Goal: Information Seeking & Learning: Check status

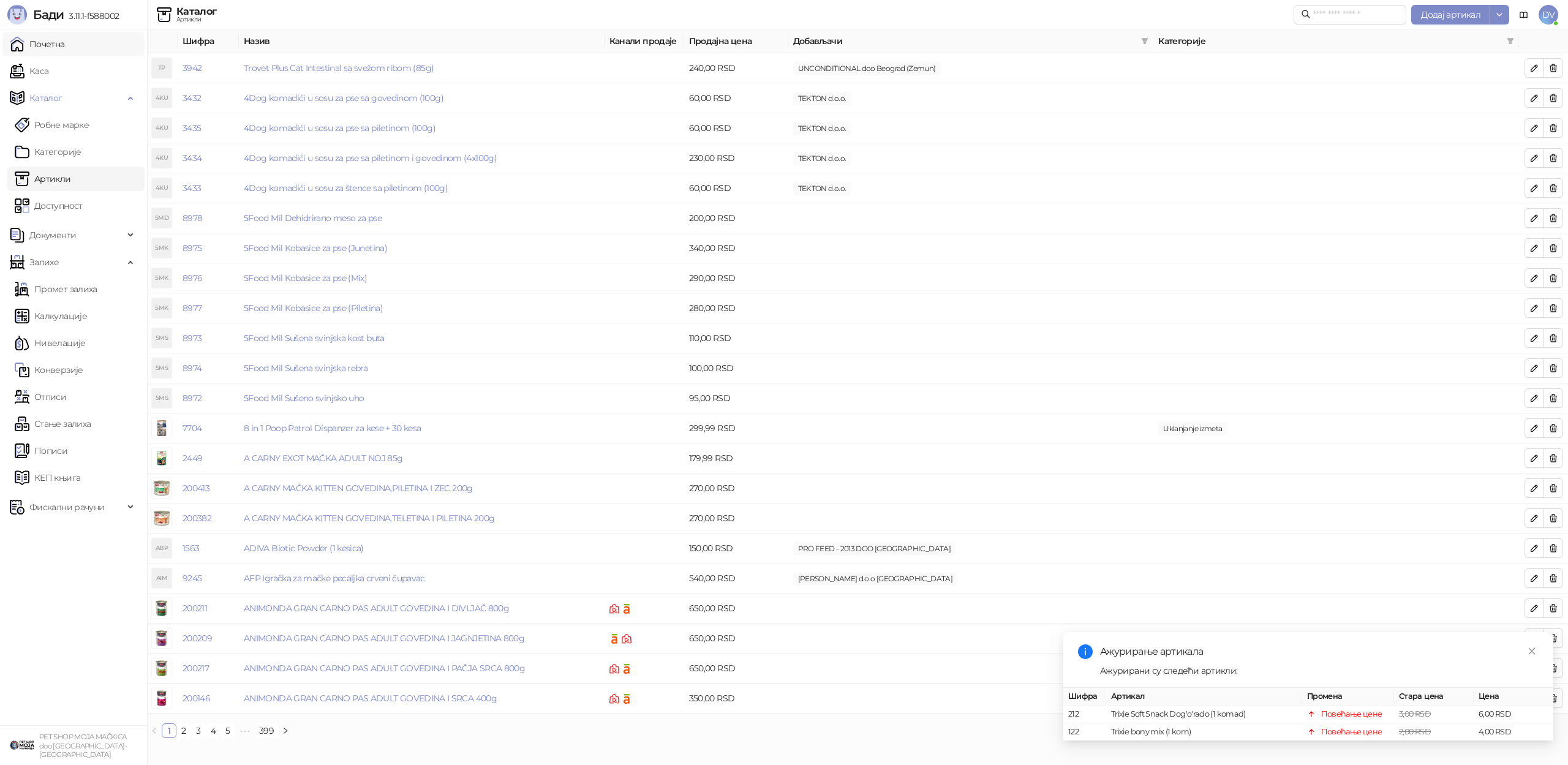
click at [30, 44] on link "Почетна" at bounding box center [37, 44] width 55 height 25
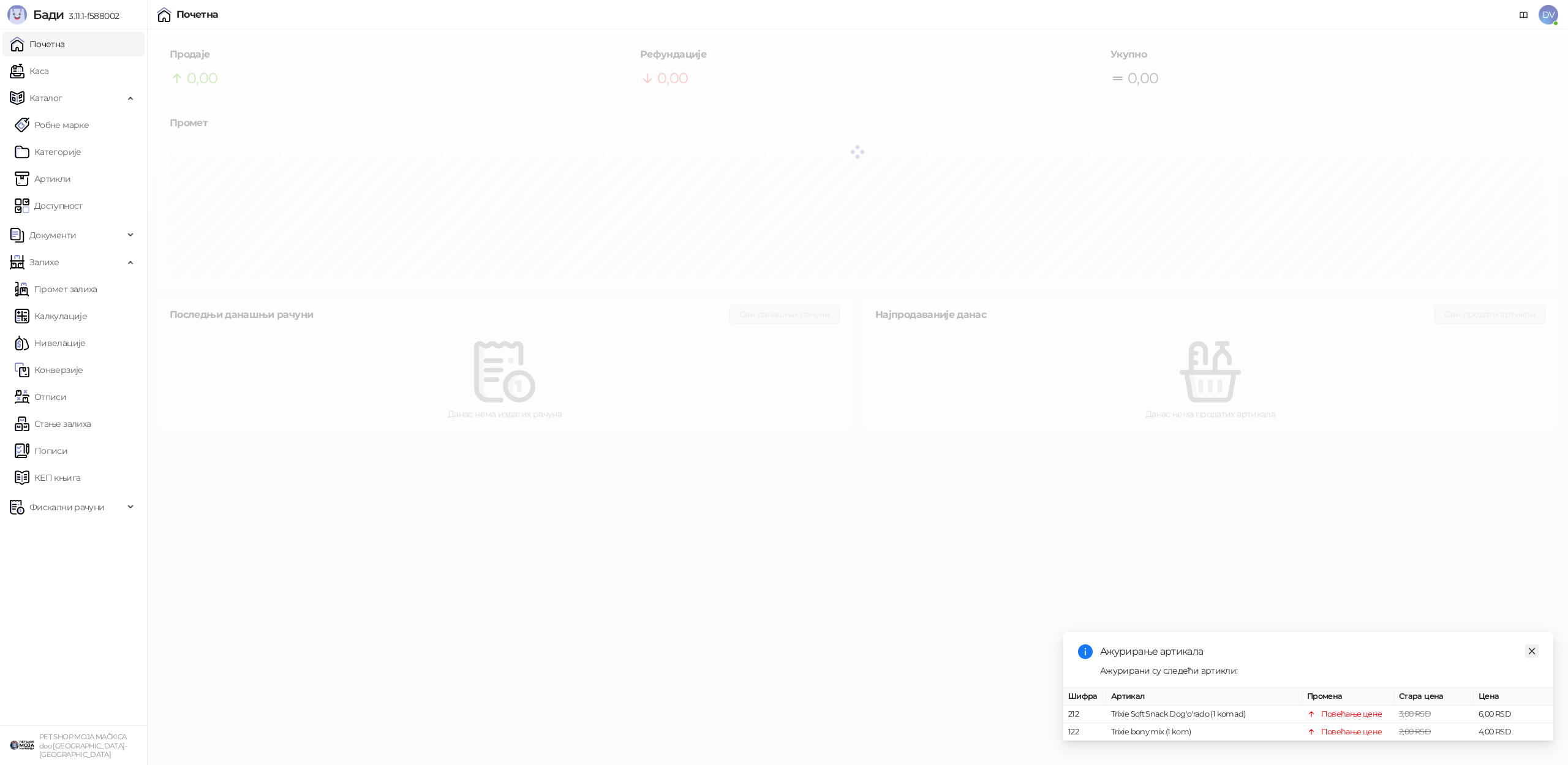
click at [1528, 651] on icon "close" at bounding box center [1532, 651] width 9 height 9
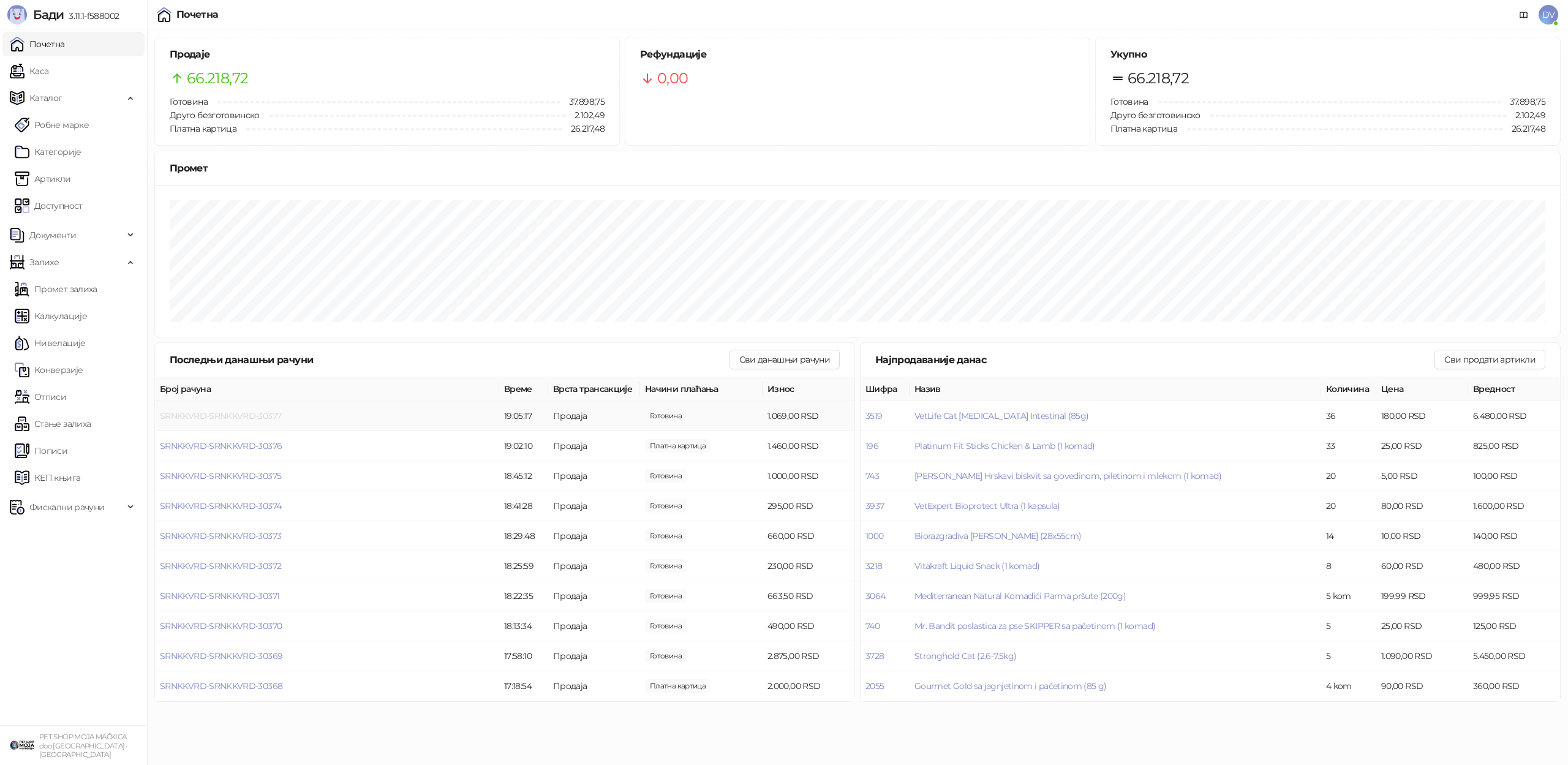
click at [258, 416] on span "SRNKKVRD-SRNKKVRD-30377" at bounding box center [220, 416] width 121 height 11
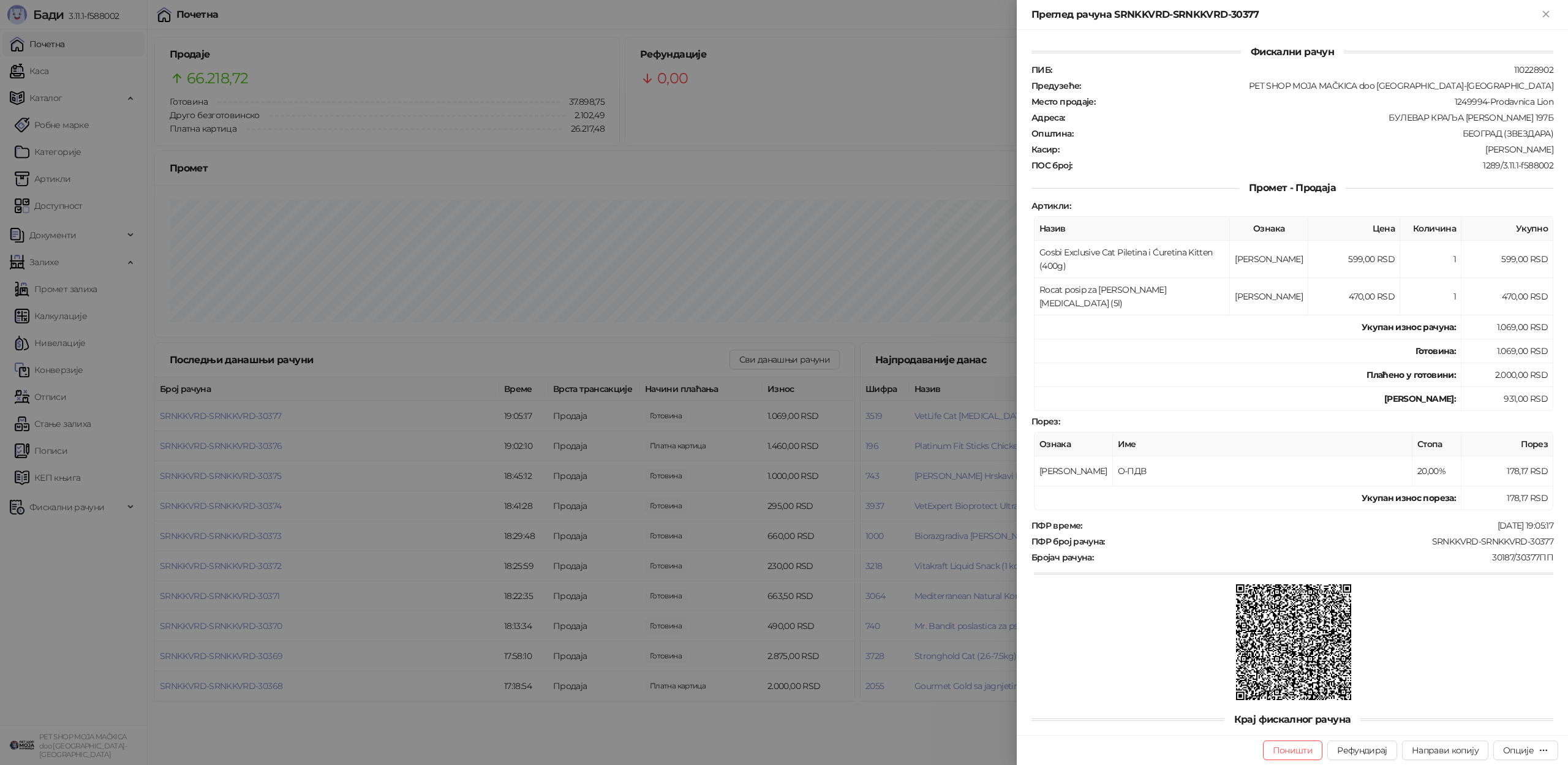
click at [255, 444] on div at bounding box center [784, 382] width 1568 height 765
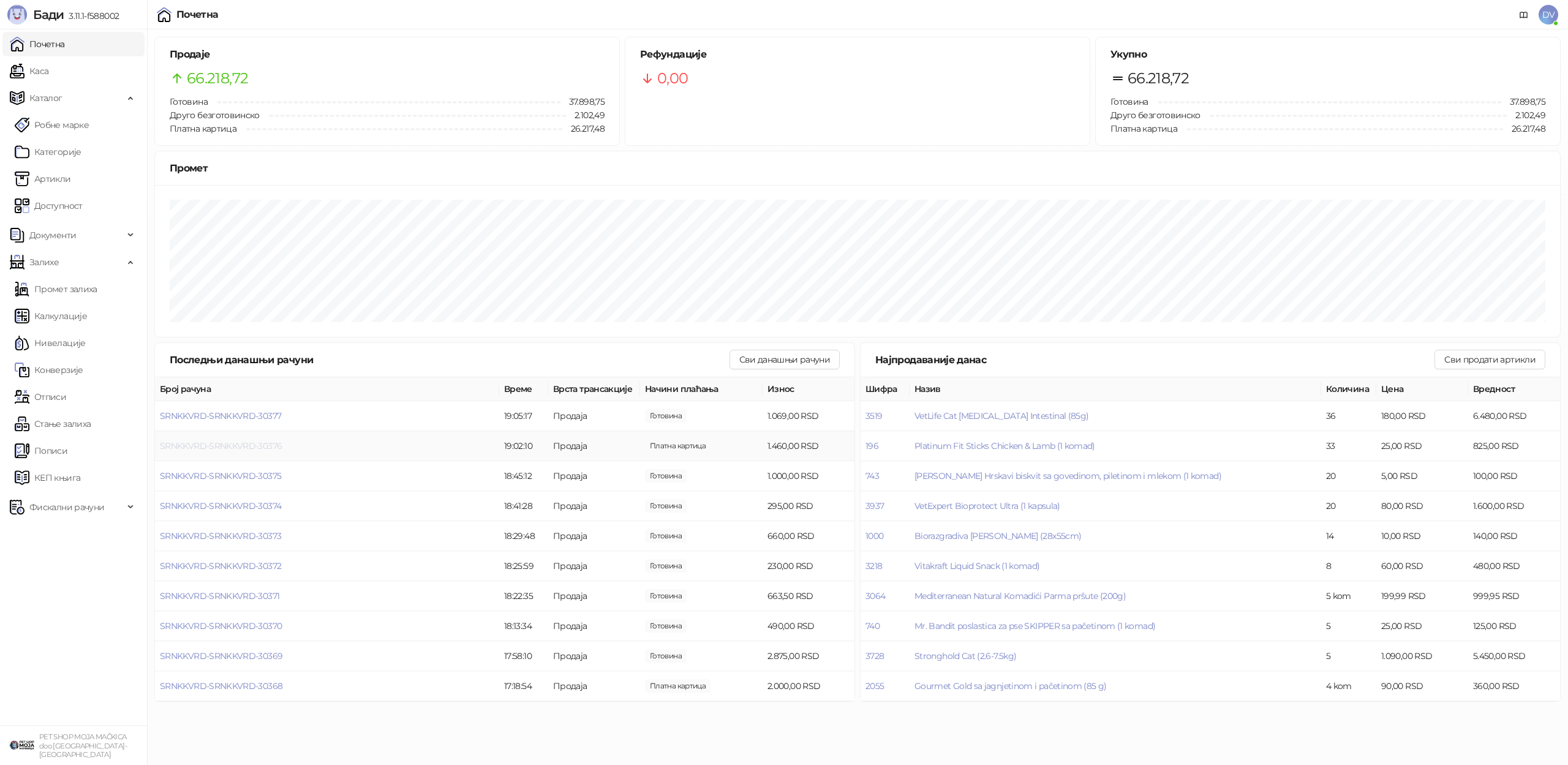
click at [252, 441] on span "SRNKKVRD-SRNKKVRD-30376" at bounding box center [221, 446] width 122 height 11
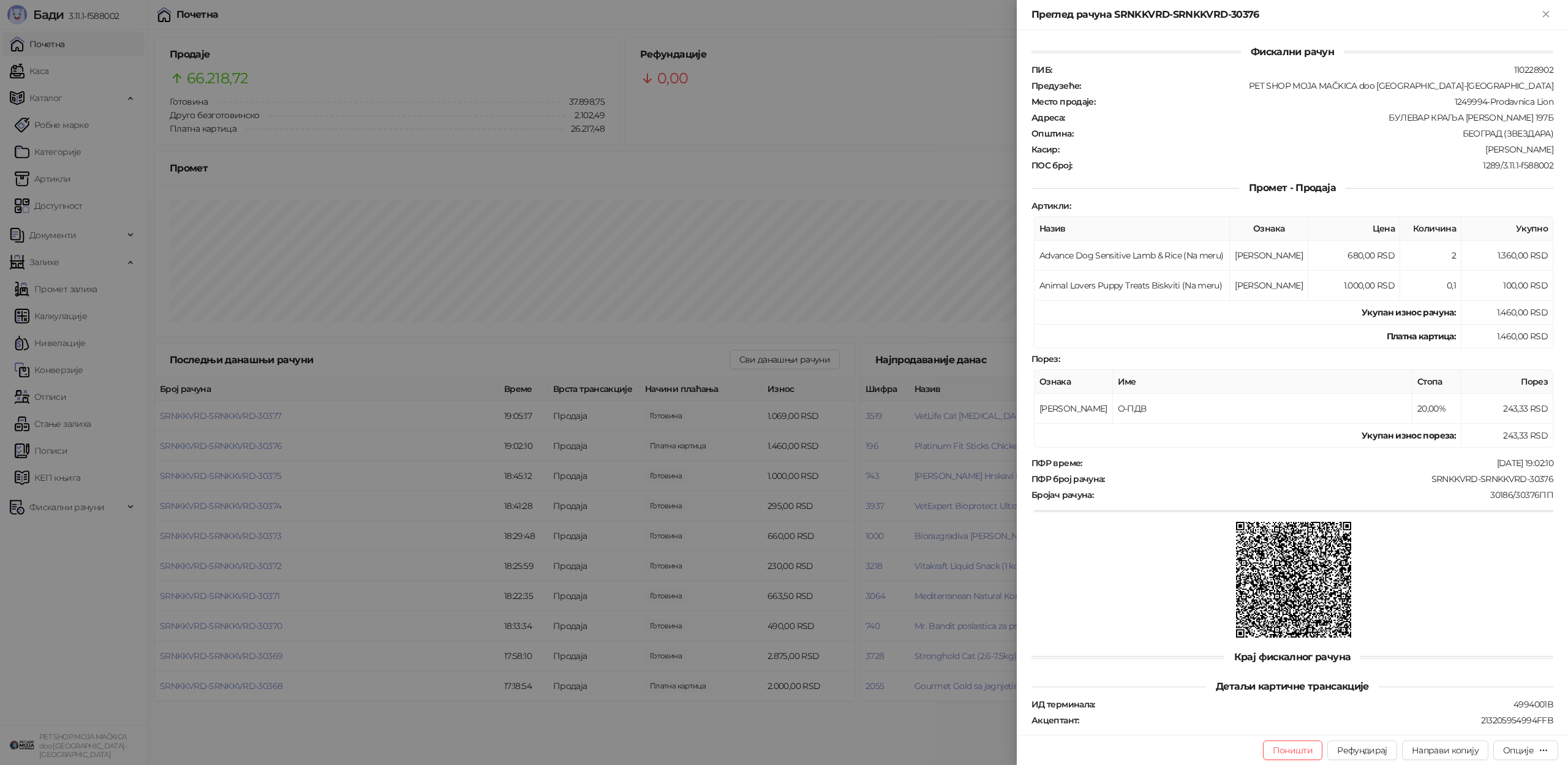
click at [266, 464] on div at bounding box center [784, 382] width 1568 height 765
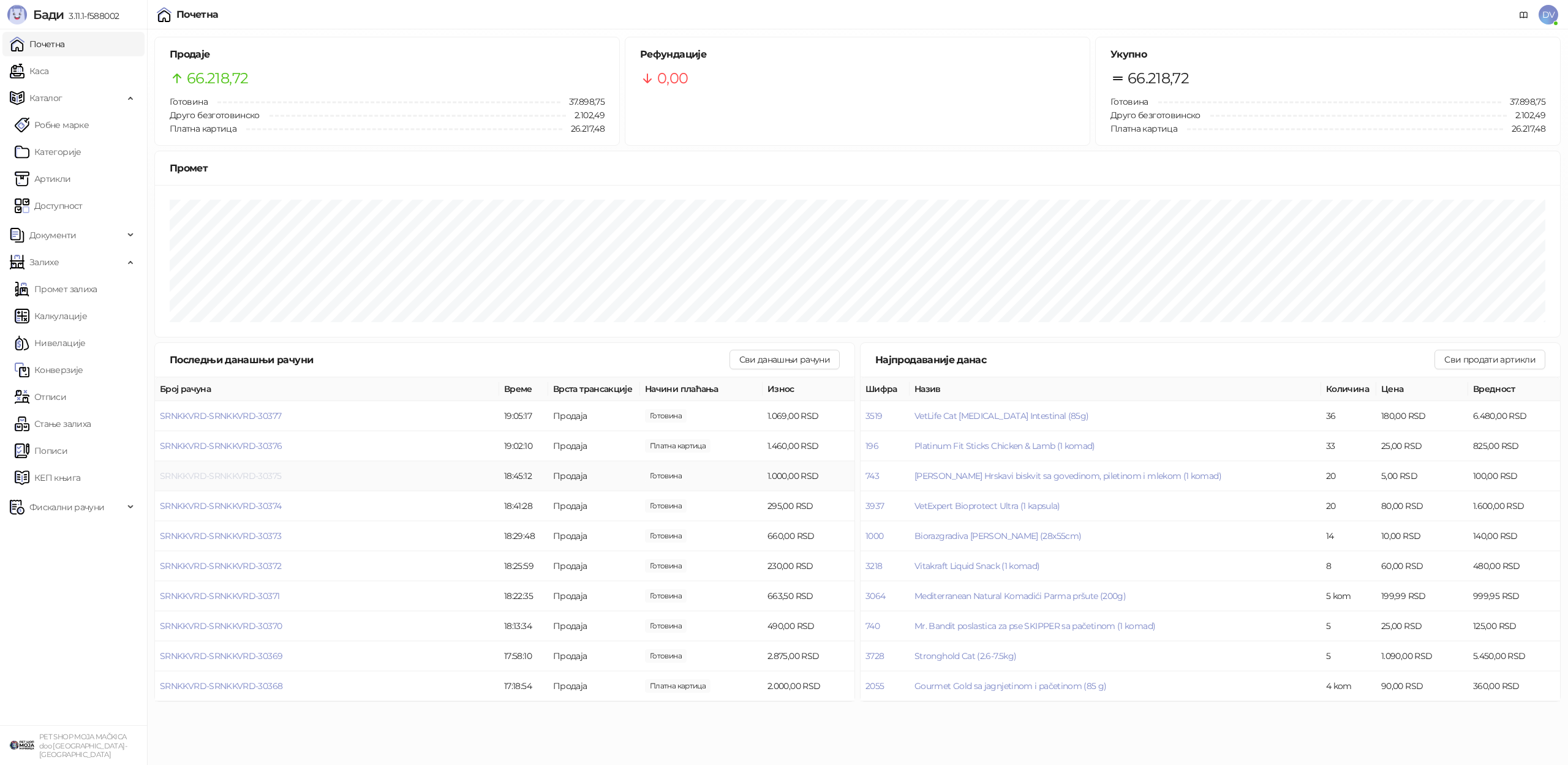
click at [262, 478] on span "SRNKKVRD-SRNKKVRD-30375" at bounding box center [220, 476] width 121 height 11
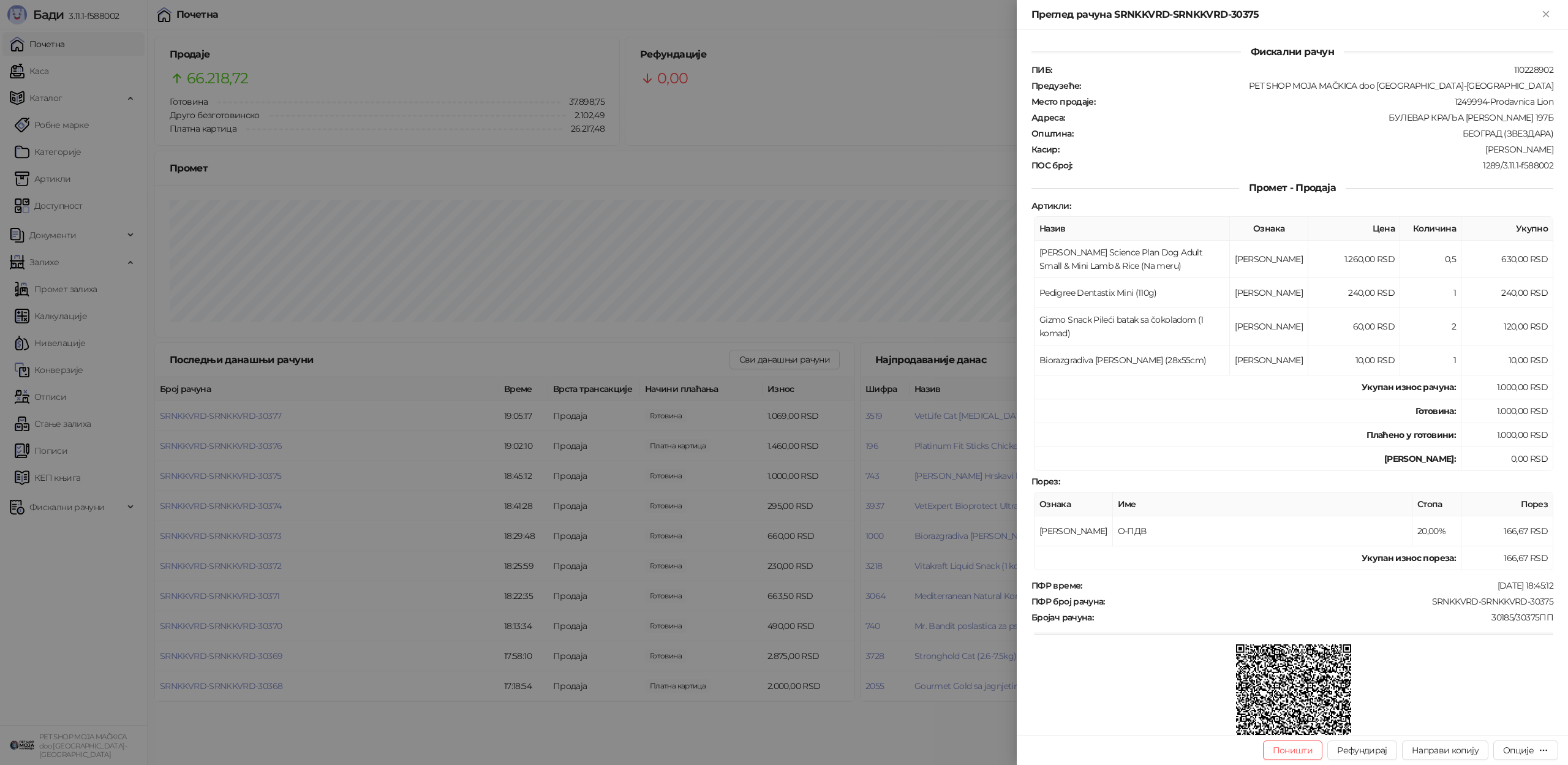
click at [262, 479] on div at bounding box center [784, 382] width 1568 height 765
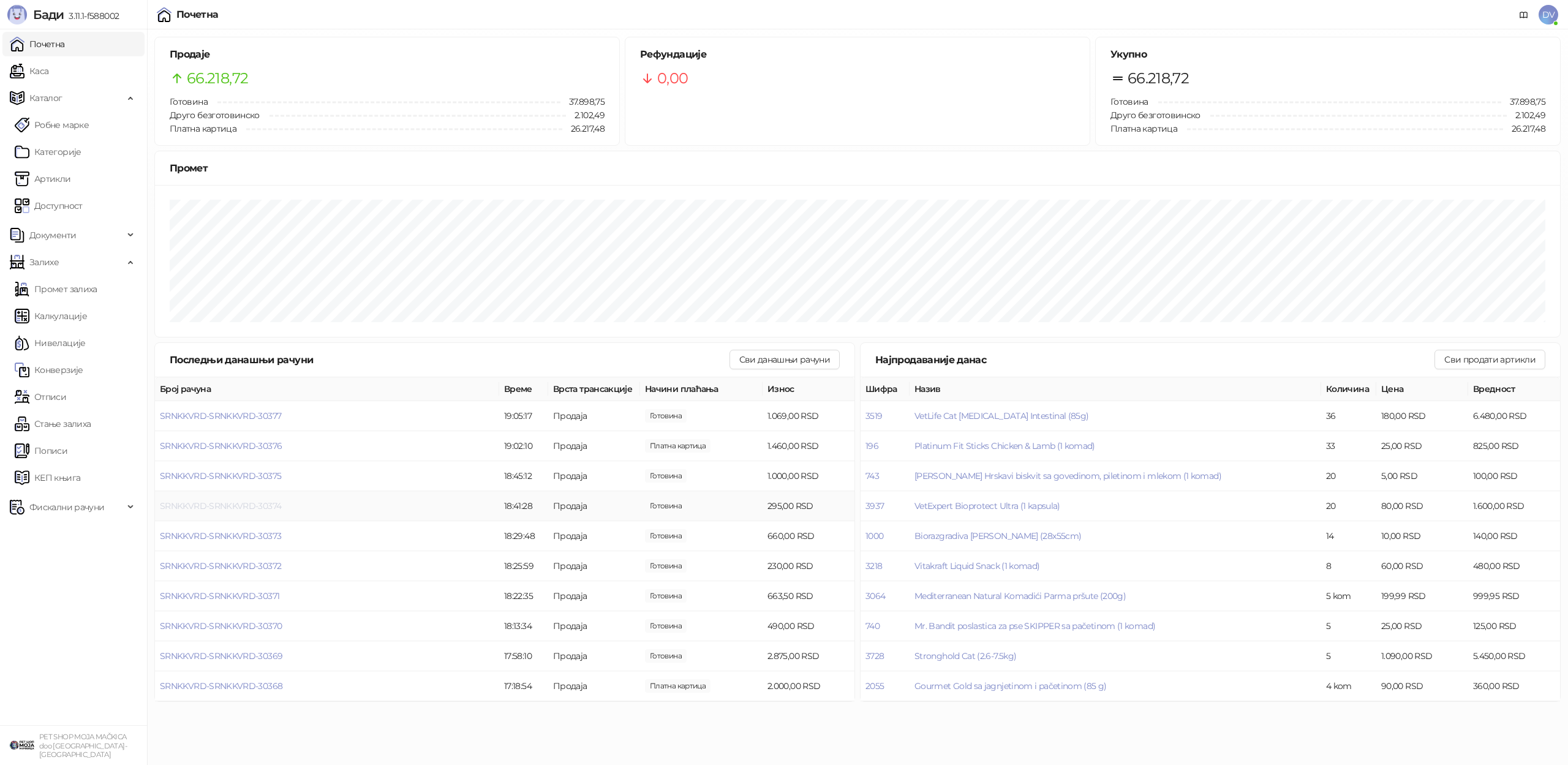
click at [254, 503] on span "SRNKKVRD-SRNKKVRD-30374" at bounding box center [220, 505] width 121 height 11
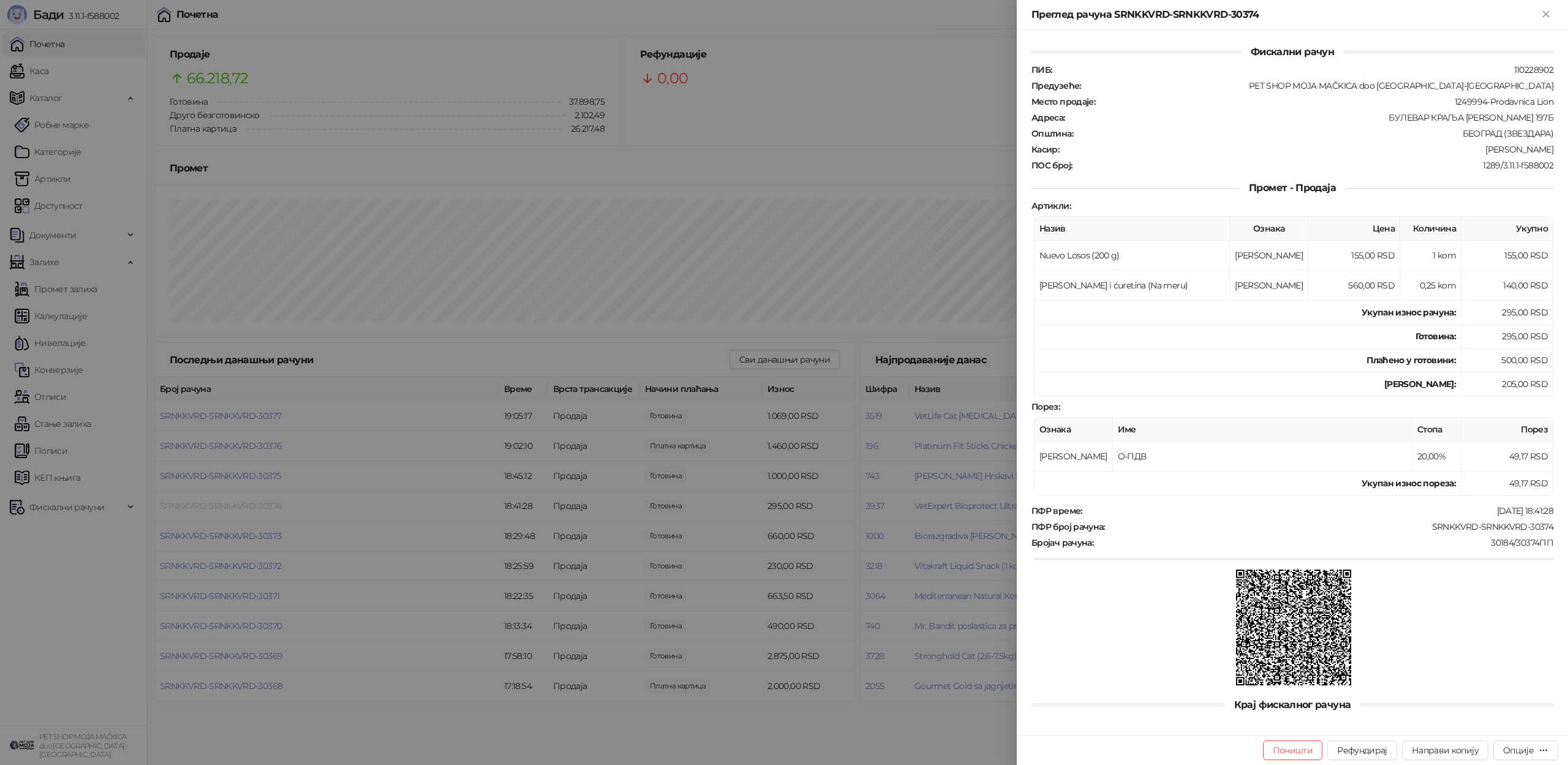
click at [254, 503] on div at bounding box center [784, 382] width 1568 height 765
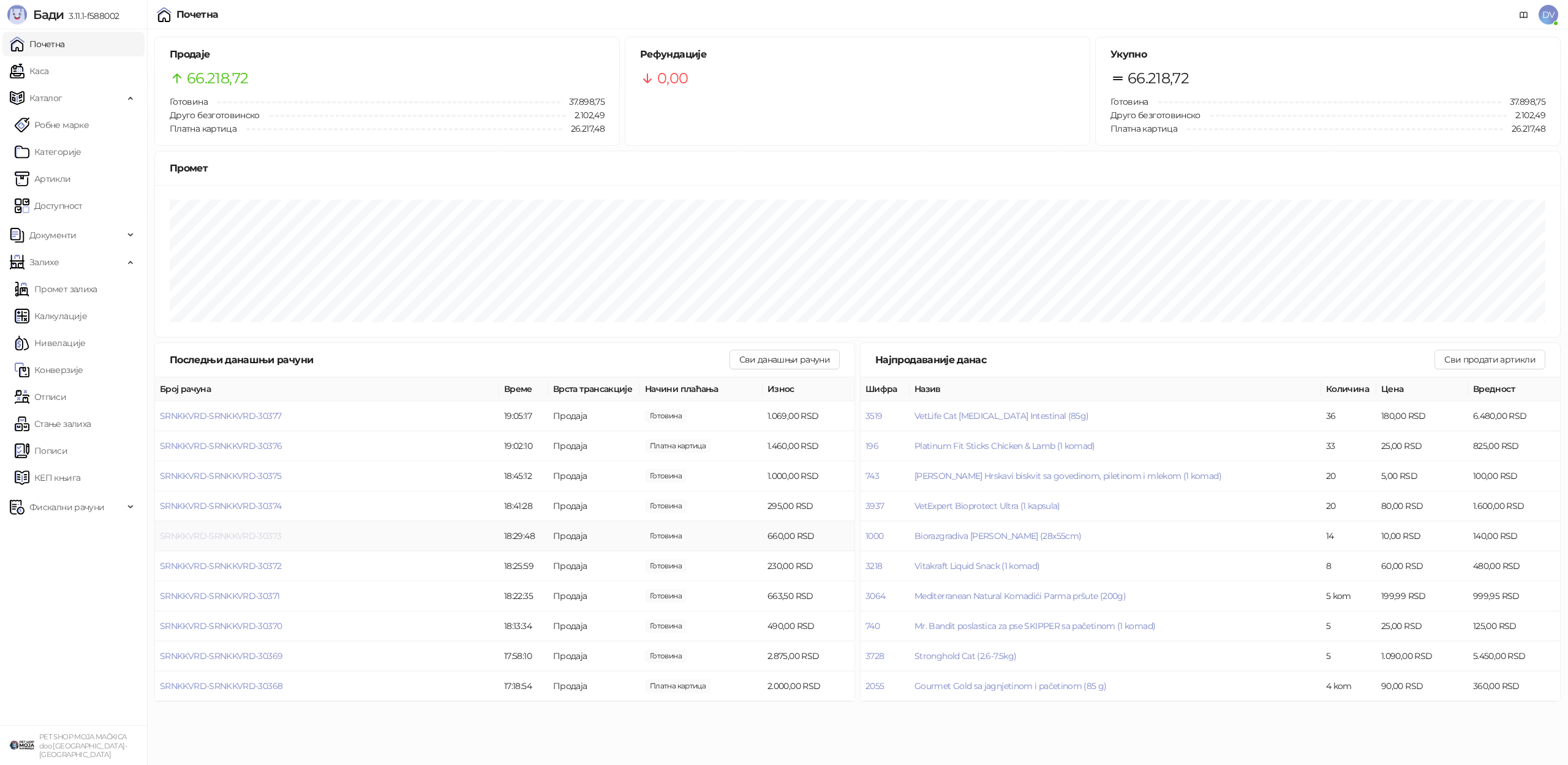
click at [240, 535] on span "SRNKKVRD-SRNKKVRD-30373" at bounding box center [220, 535] width 121 height 11
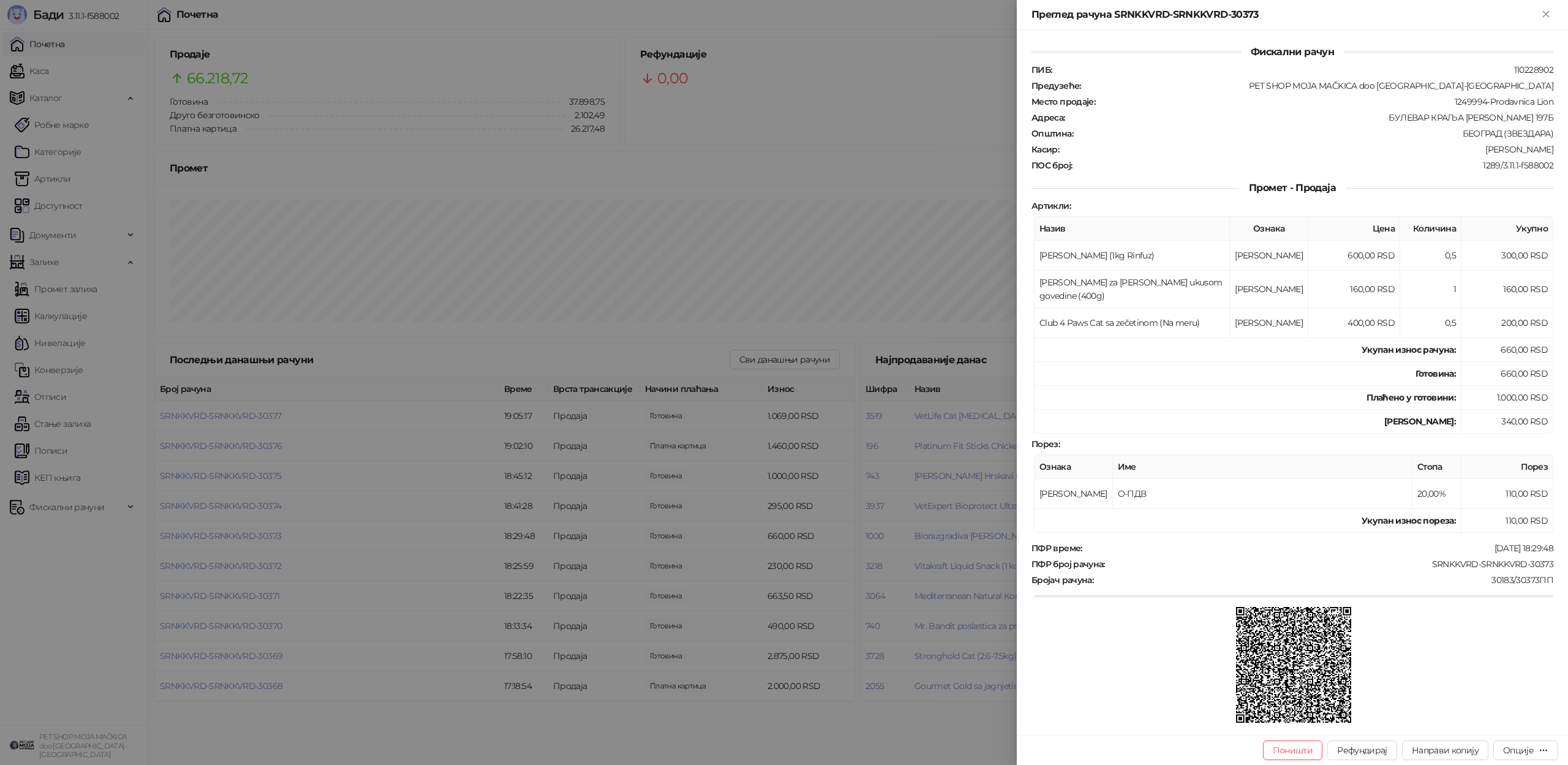
click at [240, 536] on div at bounding box center [784, 382] width 1568 height 765
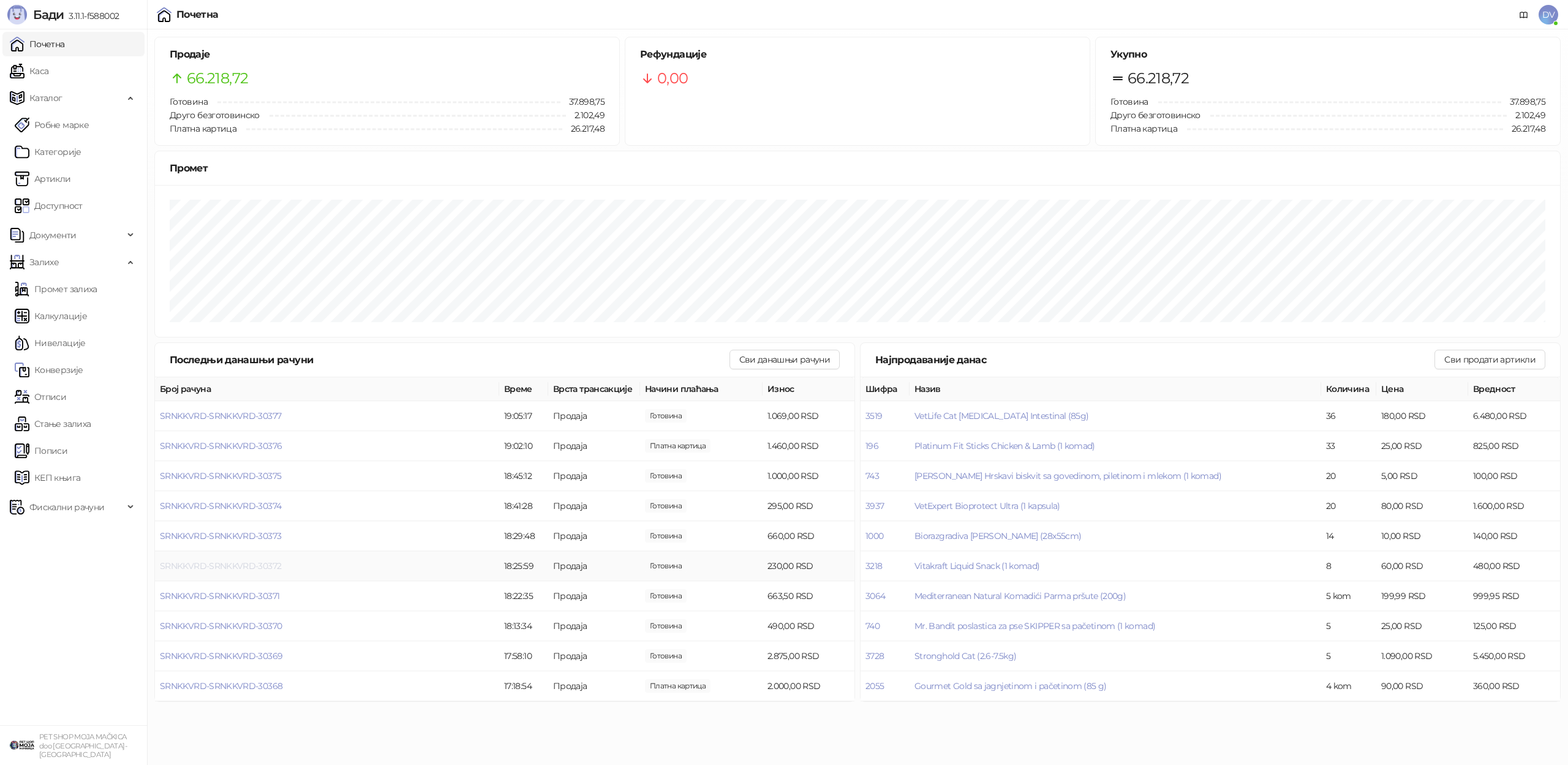
click at [239, 564] on span "SRNKKVRD-SRNKKVRD-30372" at bounding box center [220, 566] width 121 height 11
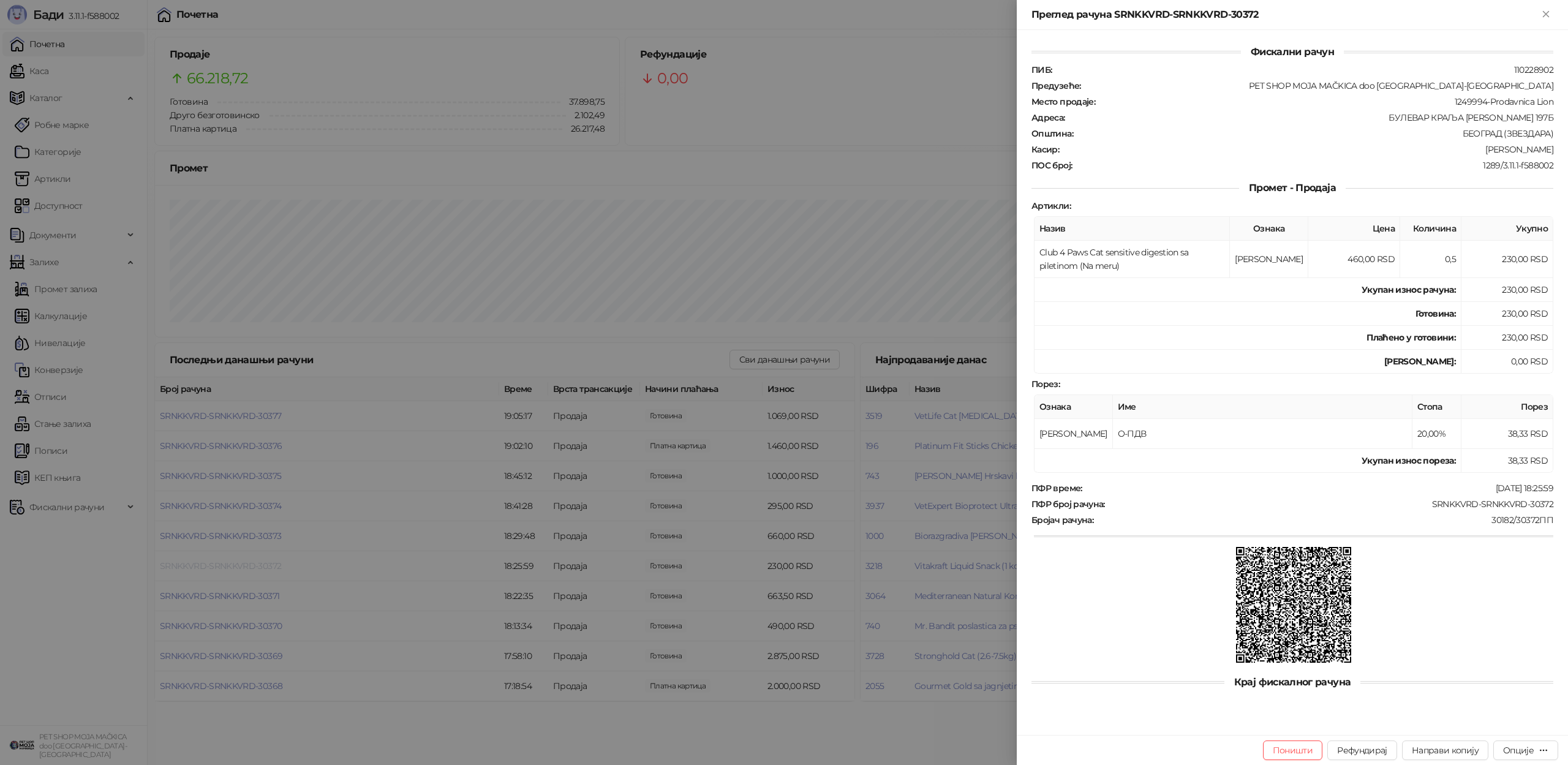
click at [239, 564] on div at bounding box center [784, 382] width 1568 height 765
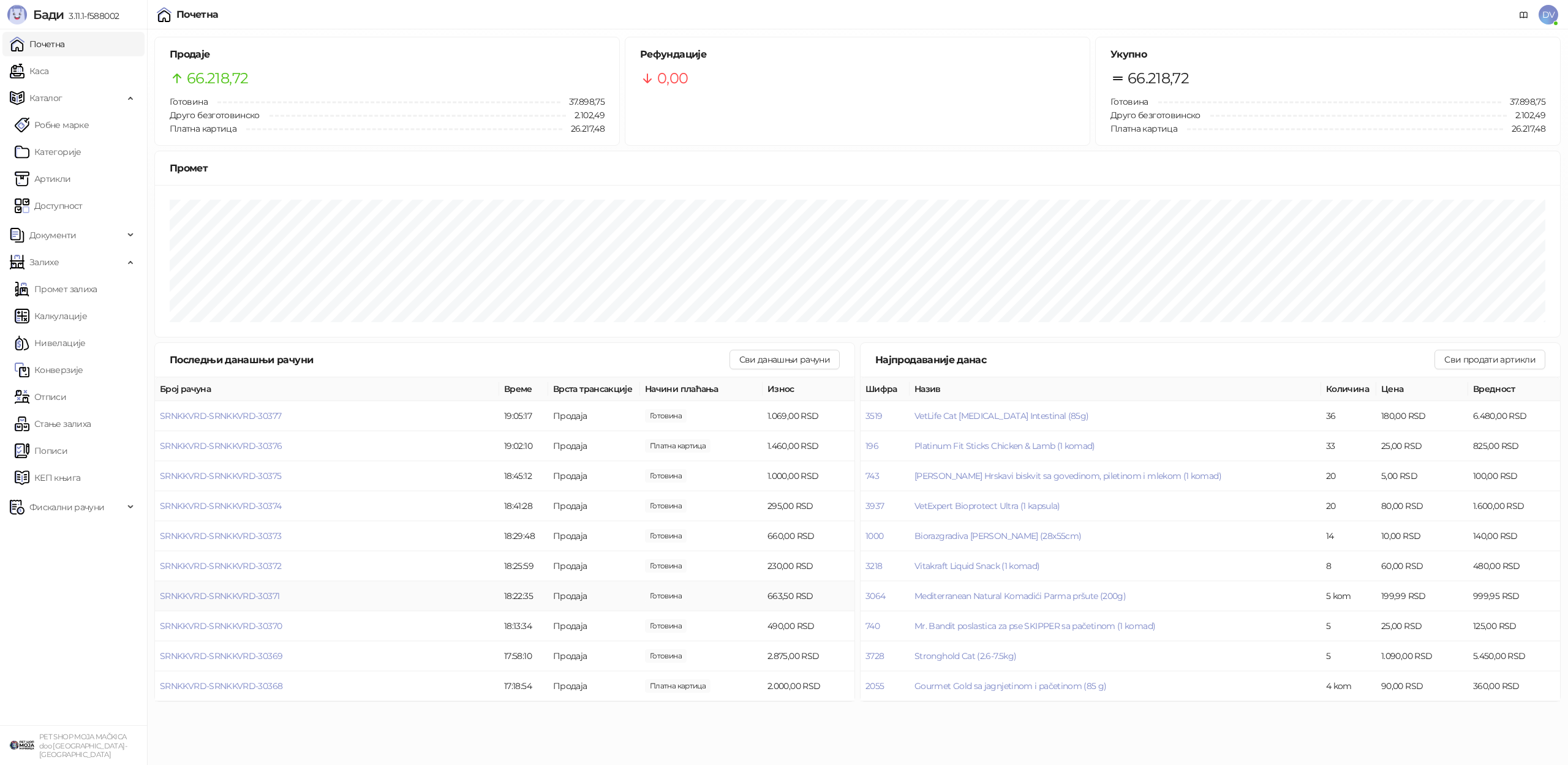
click at [239, 593] on span "SRNKKVRD-SRNKKVRD-30371" at bounding box center [220, 596] width 119 height 11
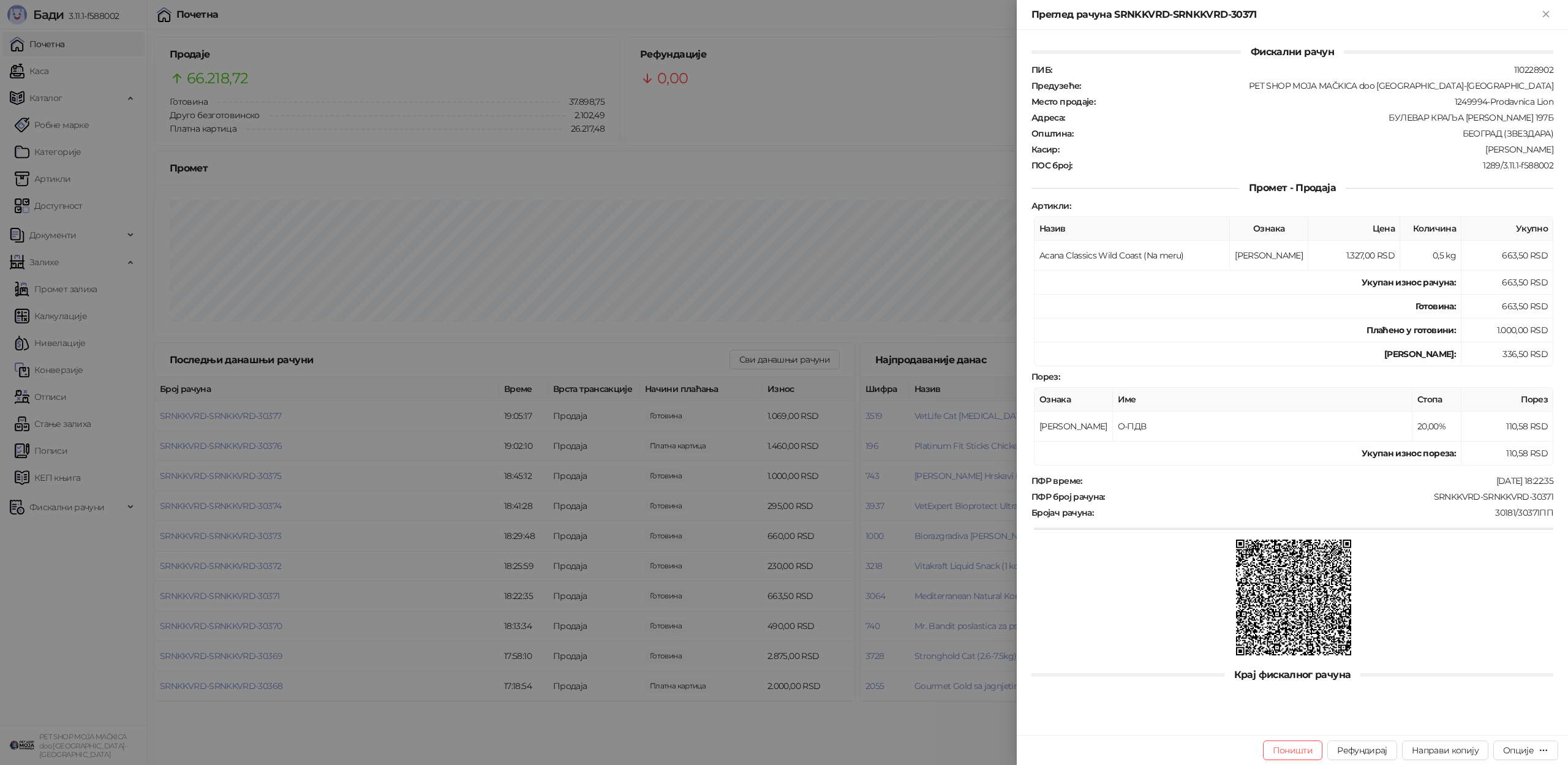
click at [239, 593] on div at bounding box center [784, 382] width 1568 height 765
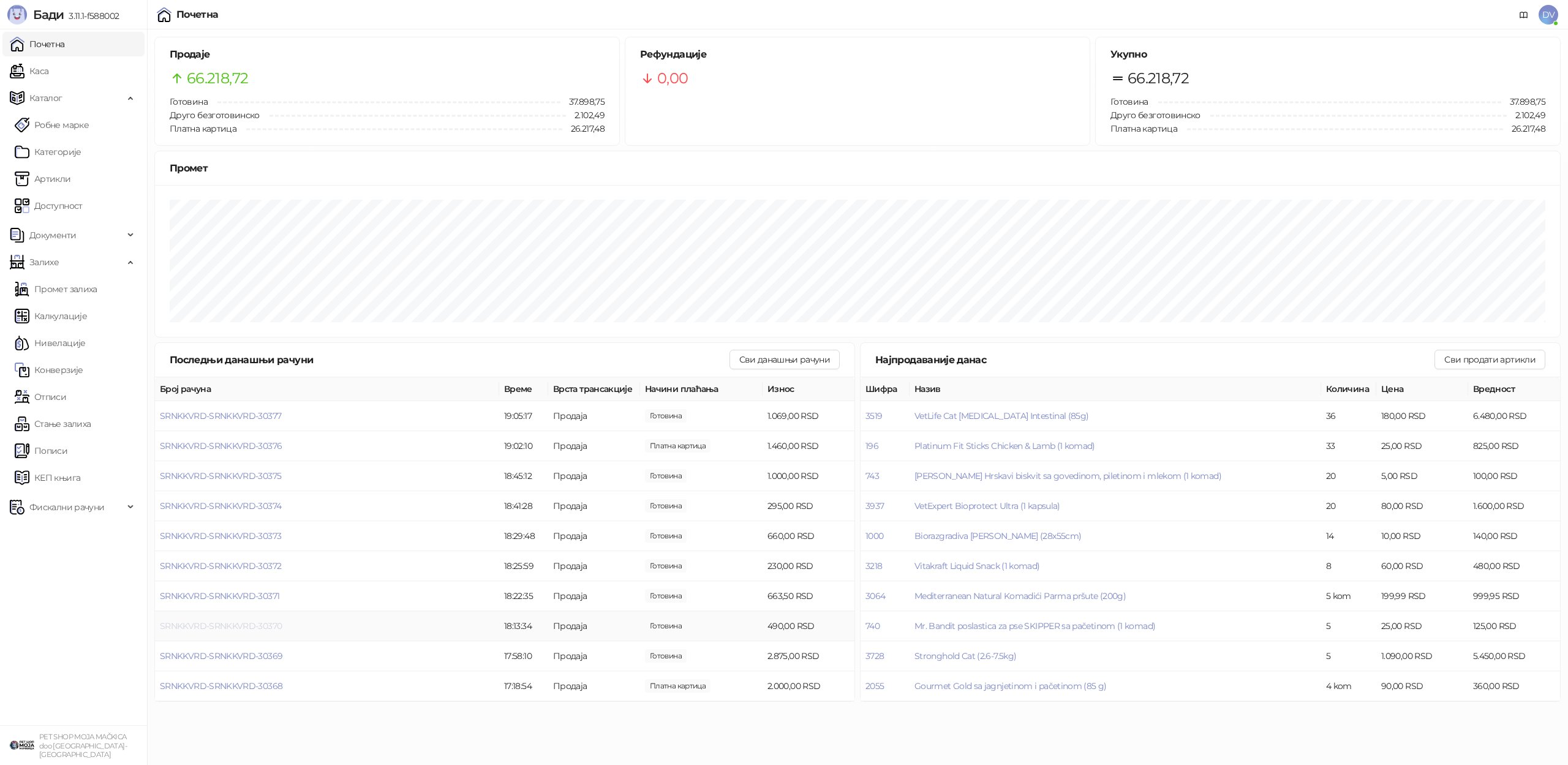
click at [227, 625] on span "SRNKKVRD-SRNKKVRD-30370" at bounding box center [221, 626] width 122 height 11
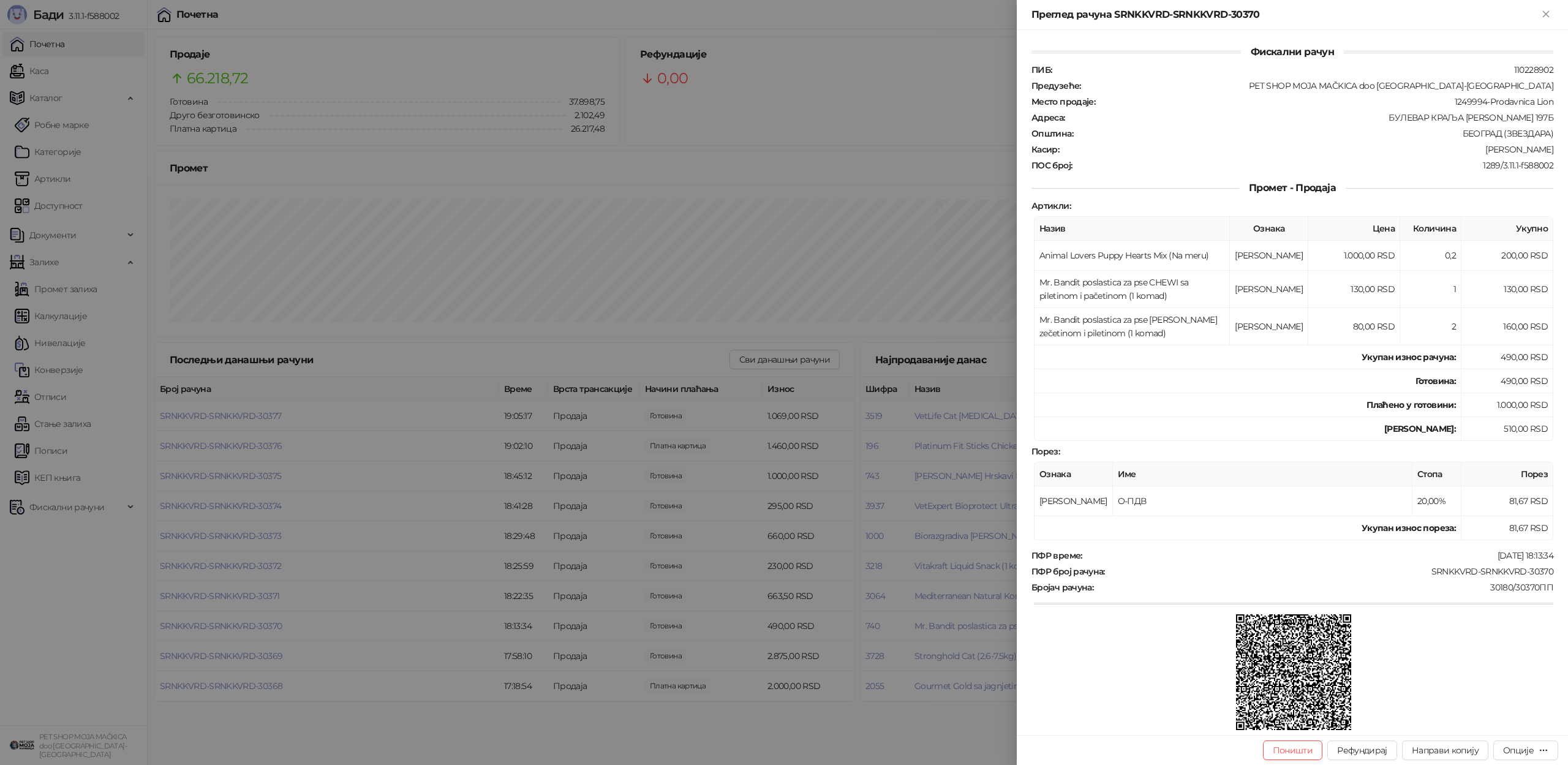
click at [227, 625] on div at bounding box center [784, 382] width 1568 height 765
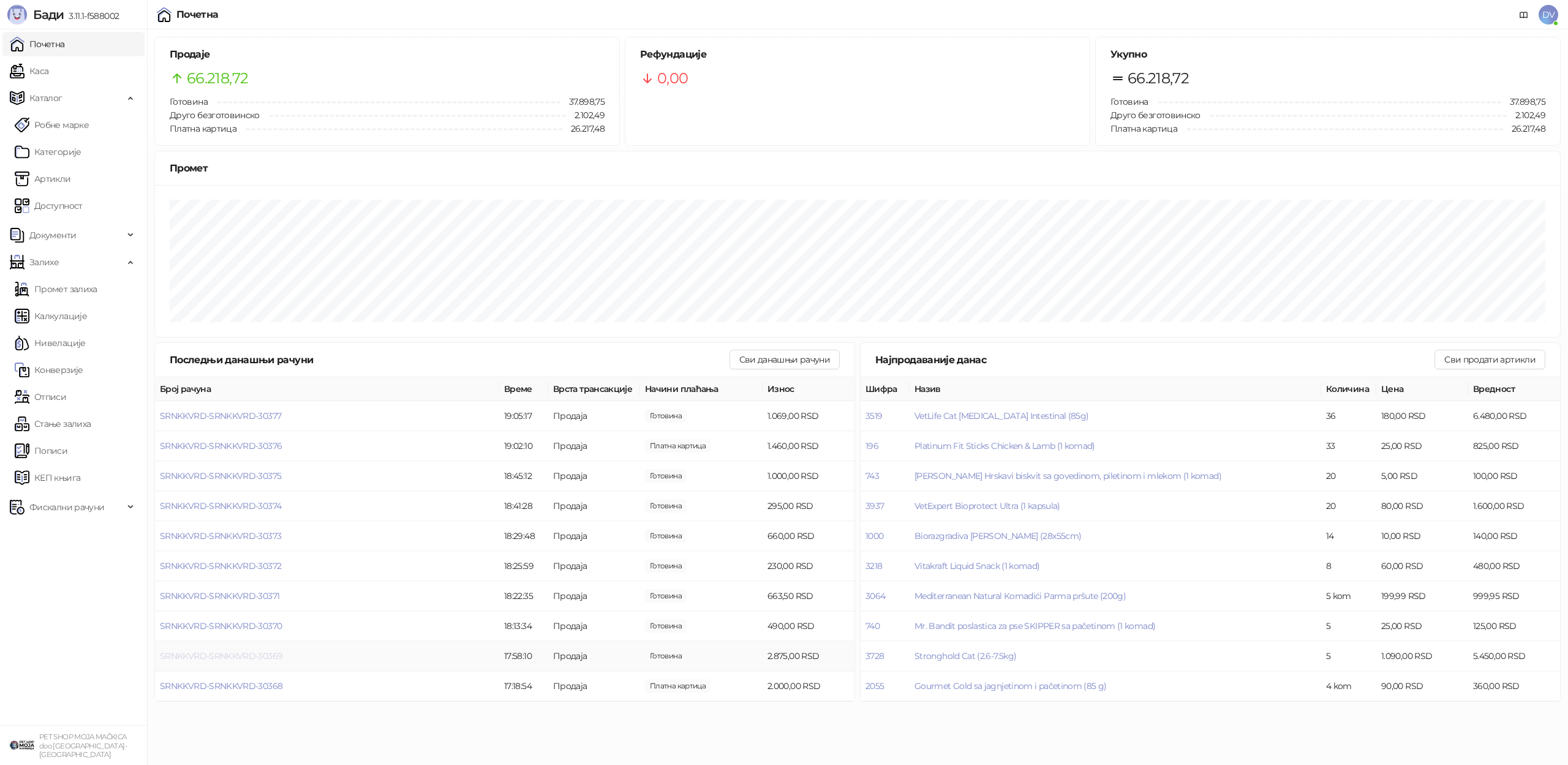
click at [225, 657] on span "SRNKKVRD-SRNKKVRD-30369" at bounding box center [221, 656] width 123 height 11
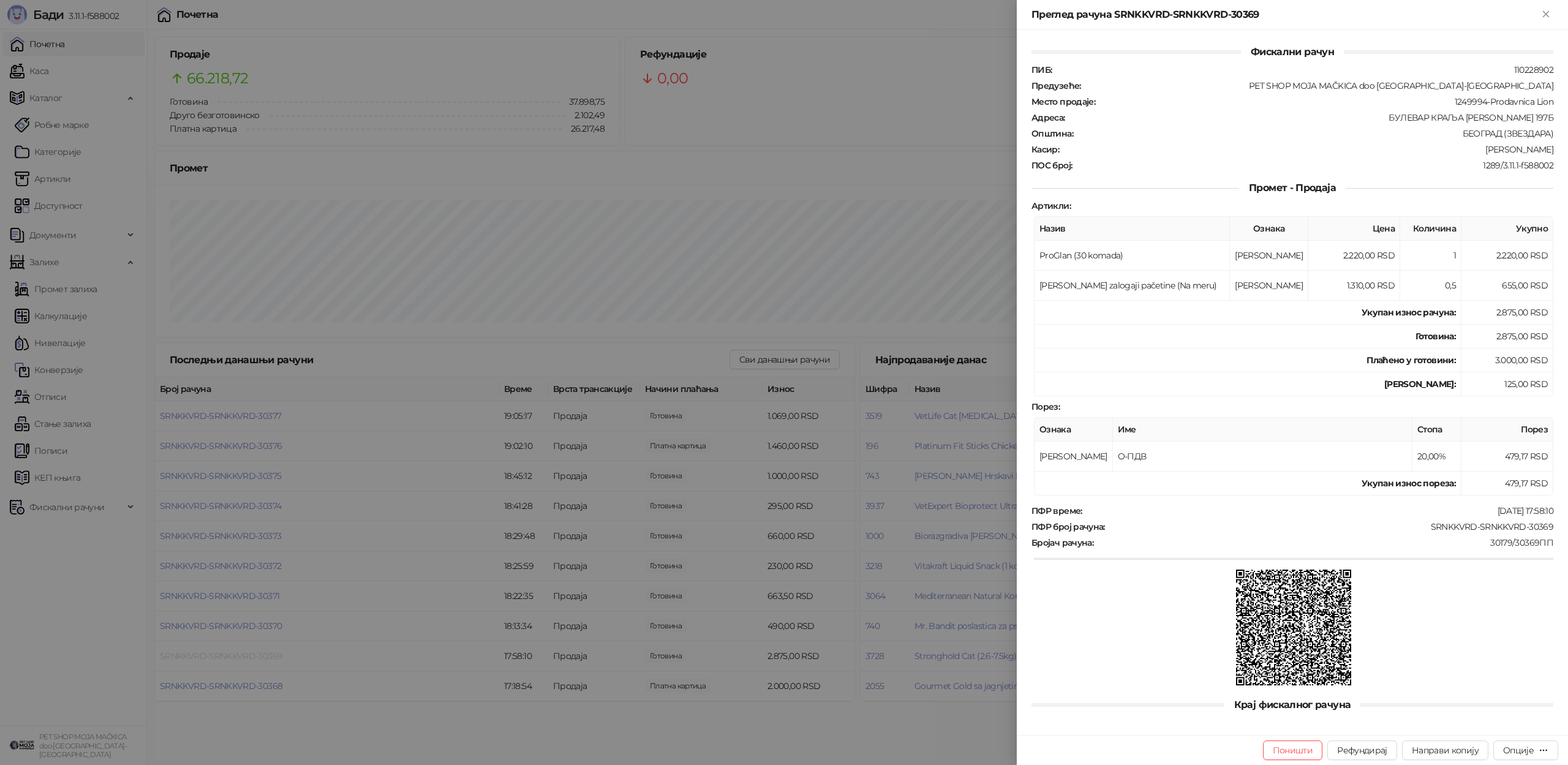
click at [225, 657] on div at bounding box center [784, 382] width 1568 height 765
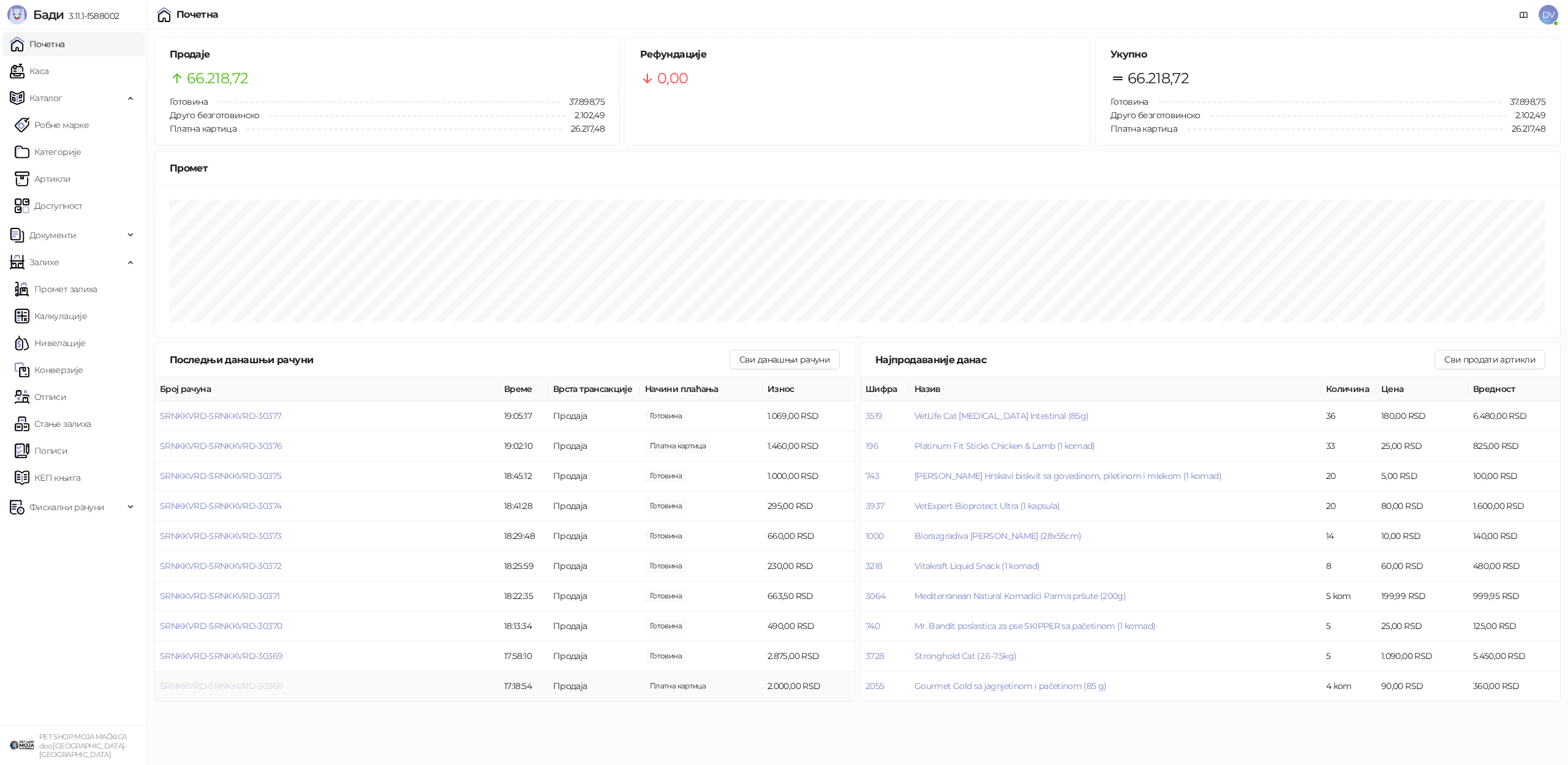
click at [220, 685] on span "SRNKKVRD-SRNKKVRD-30368" at bounding box center [221, 685] width 123 height 11
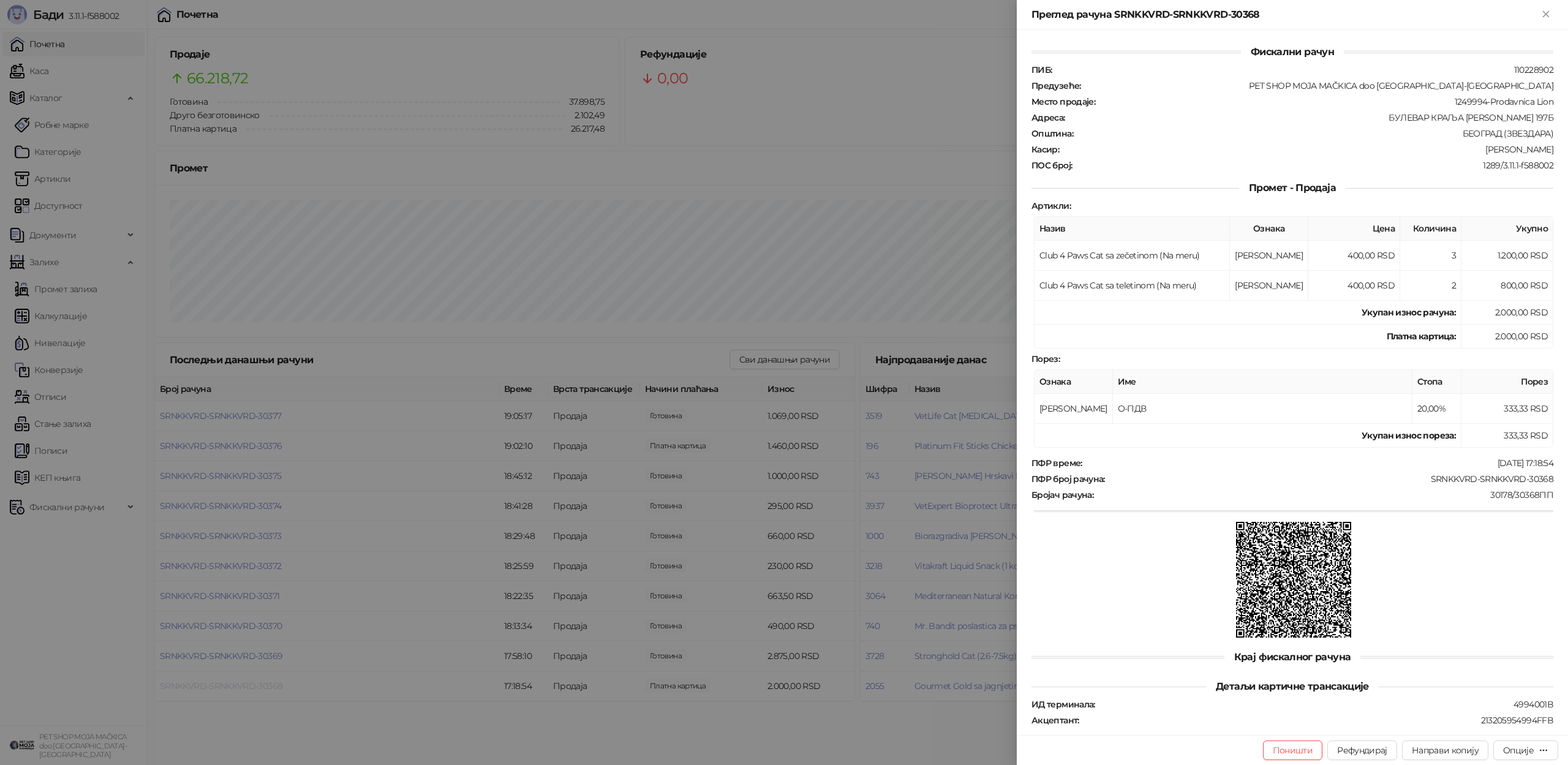
click at [220, 685] on div at bounding box center [784, 382] width 1568 height 765
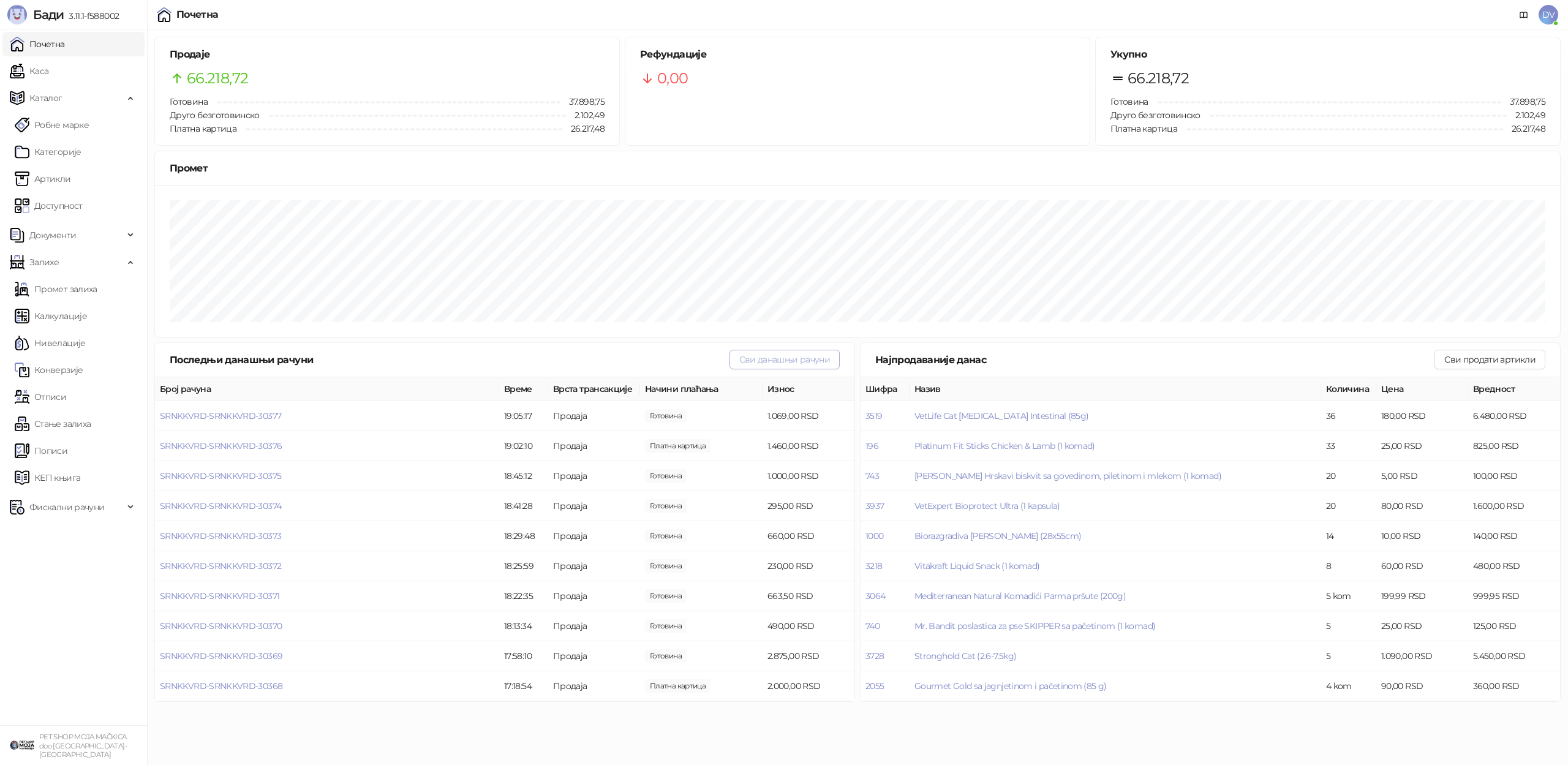
click at [825, 357] on button "Сви данашњи рачуни" at bounding box center [785, 359] width 110 height 19
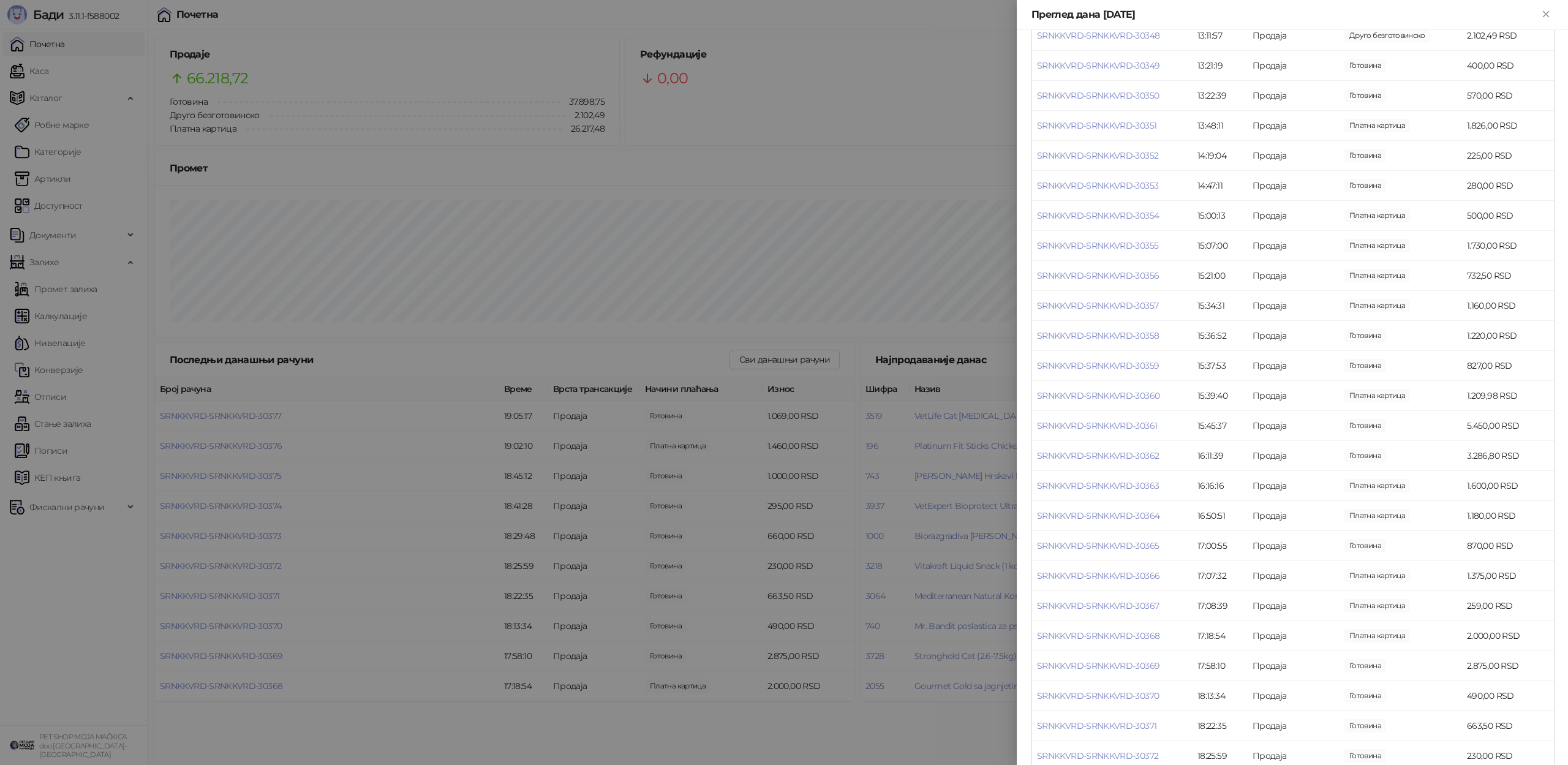
scroll to position [904, 0]
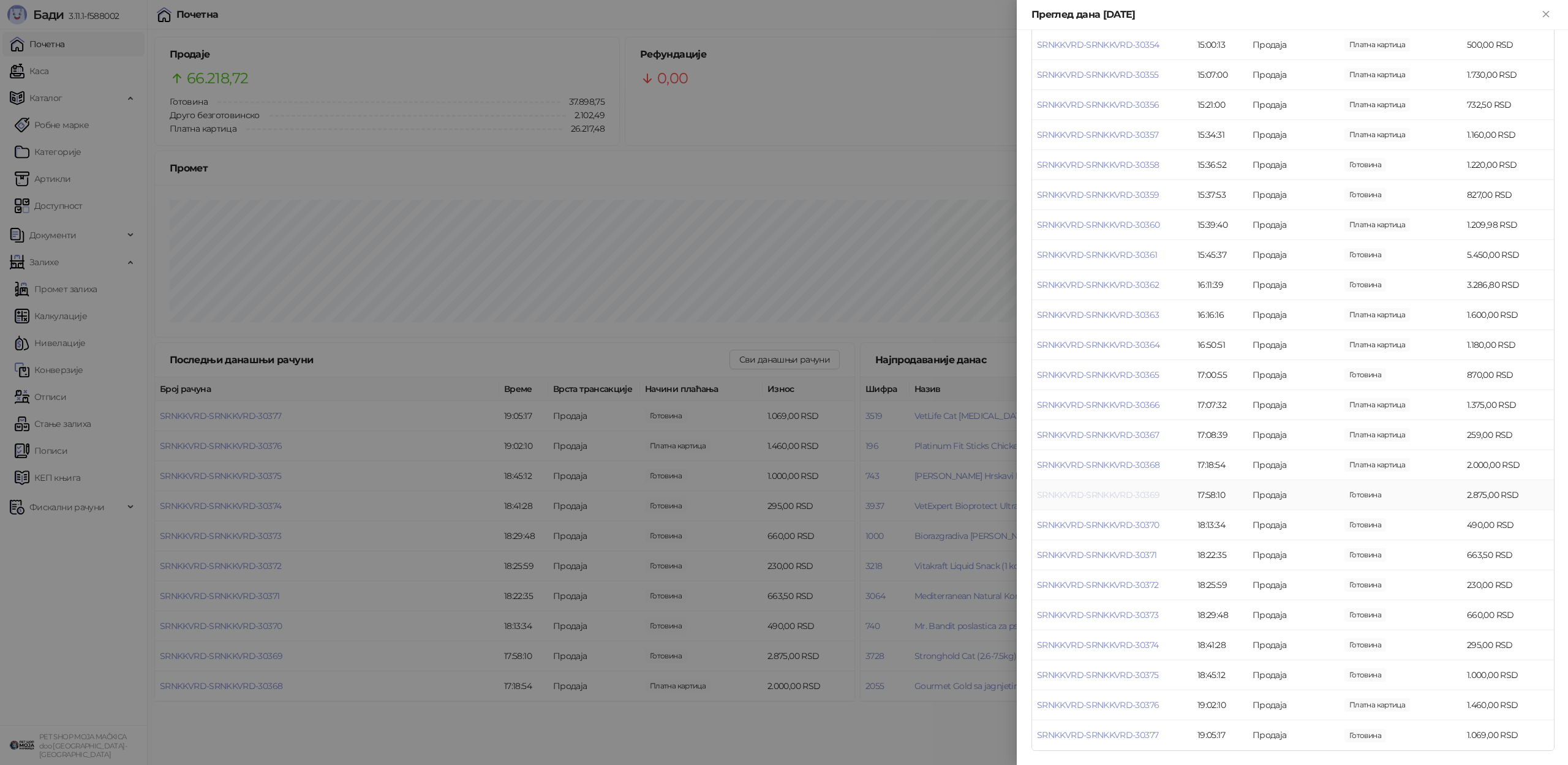
click at [1066, 489] on link "SRNKKVRD-SRNKKVRD-30369" at bounding box center [1098, 495] width 123 height 11
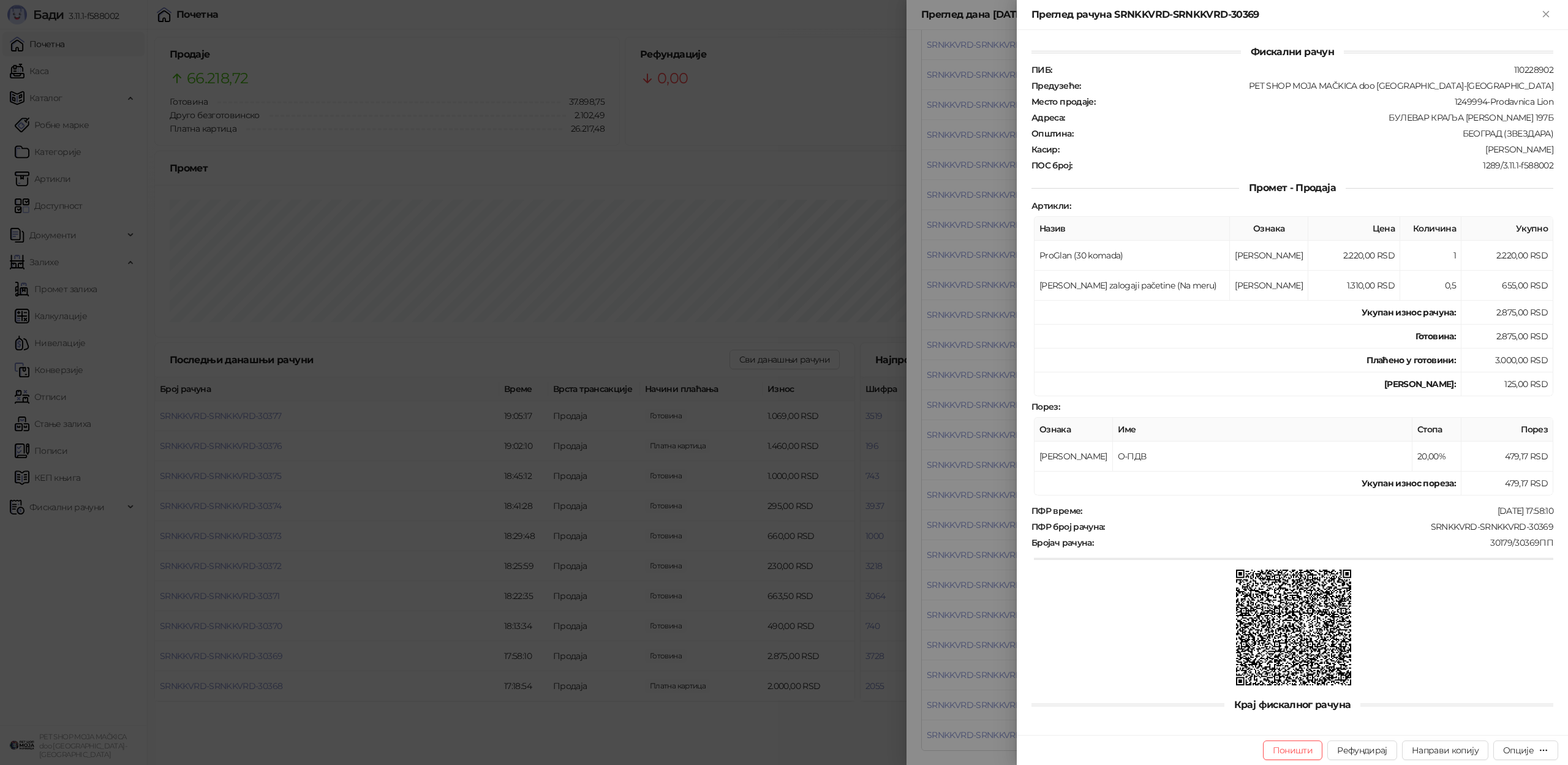
click at [1043, 497] on div "Фискални рачун ПИБ : 110228902 Предузеће : PET SHOP MOJA MAČKICA doo Beograd-Zv…" at bounding box center [1292, 381] width 522 height 672
click at [1003, 513] on div at bounding box center [784, 382] width 1568 height 765
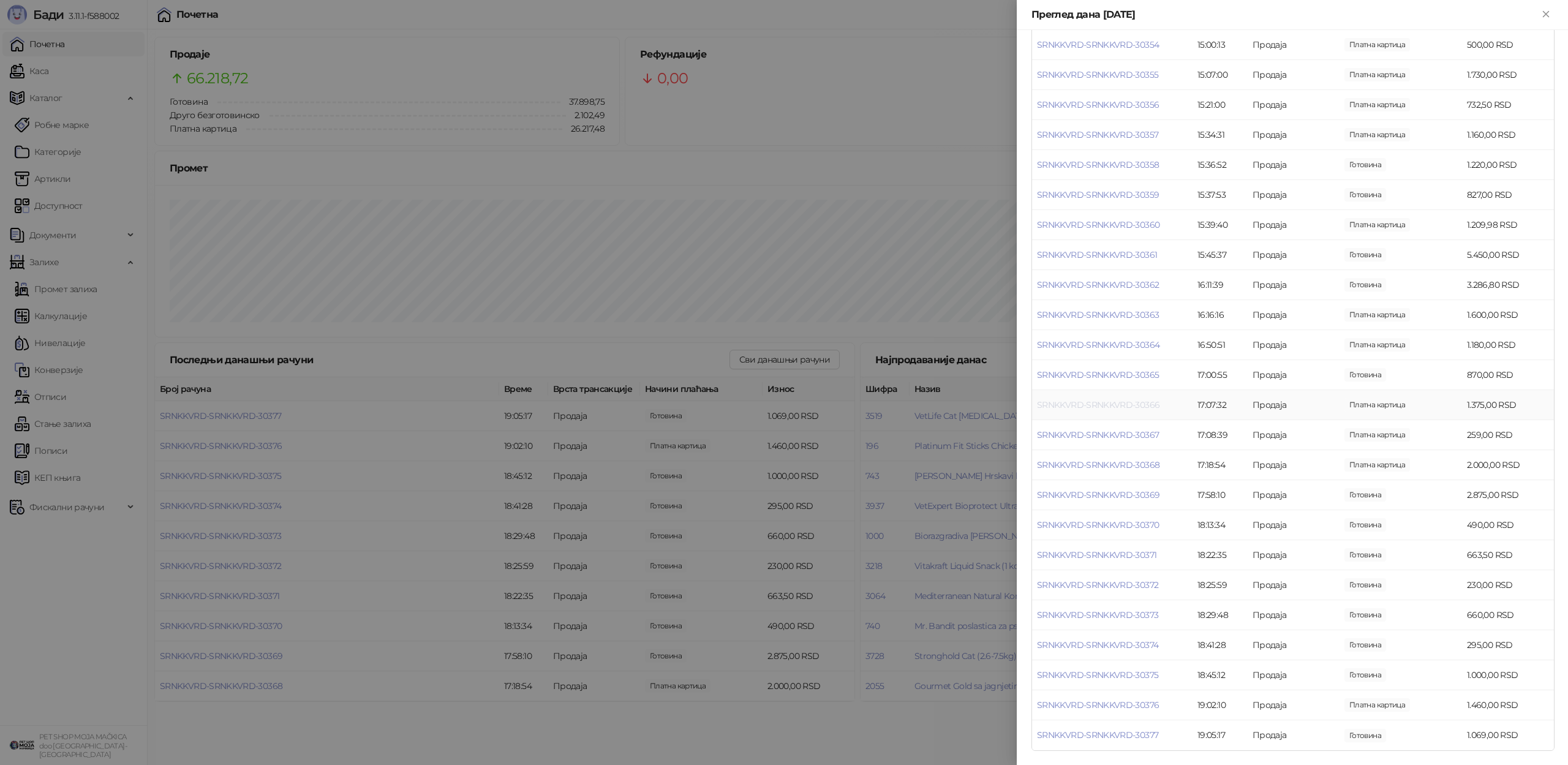
click at [1098, 403] on link "SRNKKVRD-SRNKKVRD-30366" at bounding box center [1098, 404] width 123 height 11
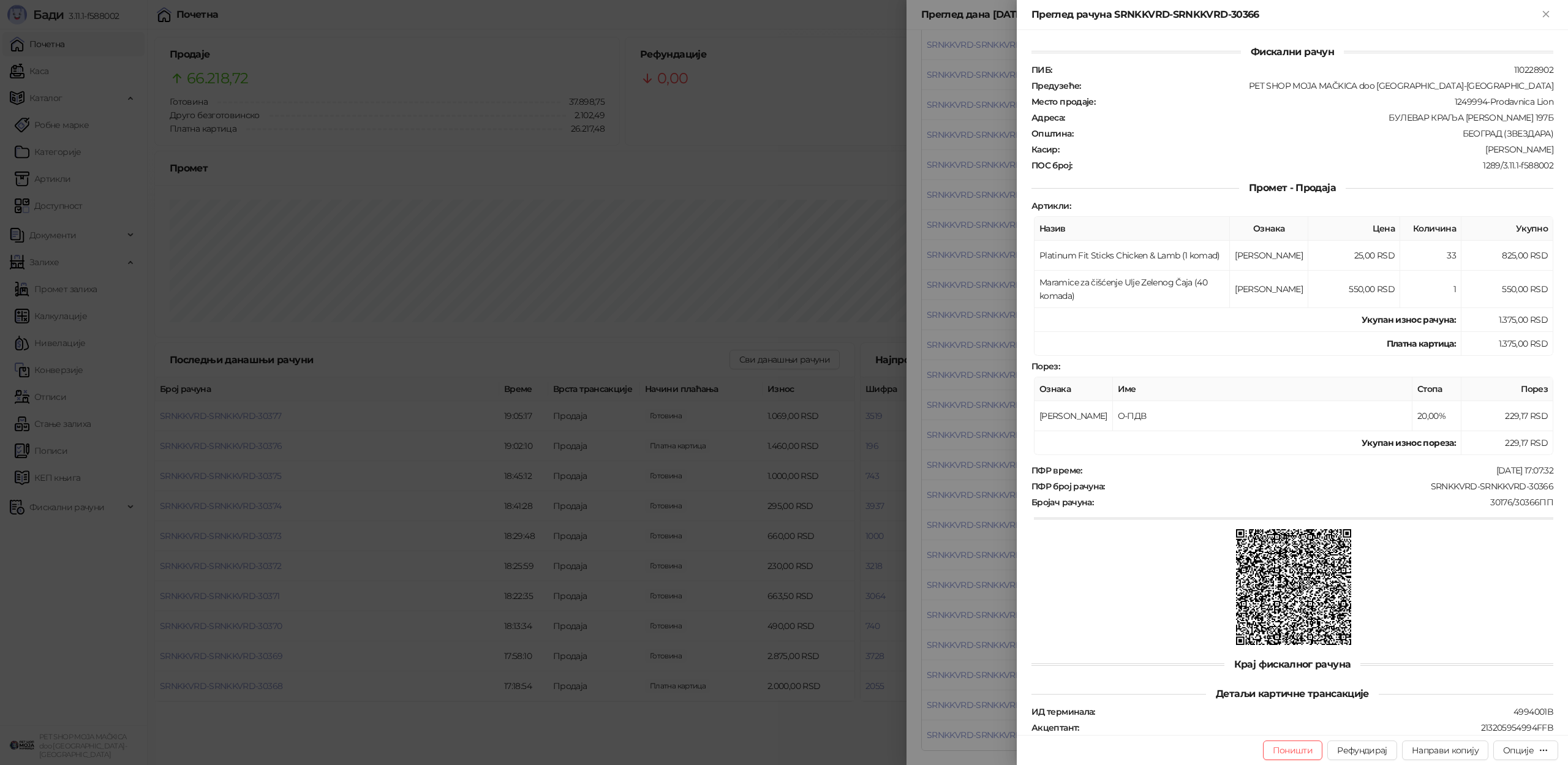
click at [987, 414] on div at bounding box center [784, 382] width 1568 height 765
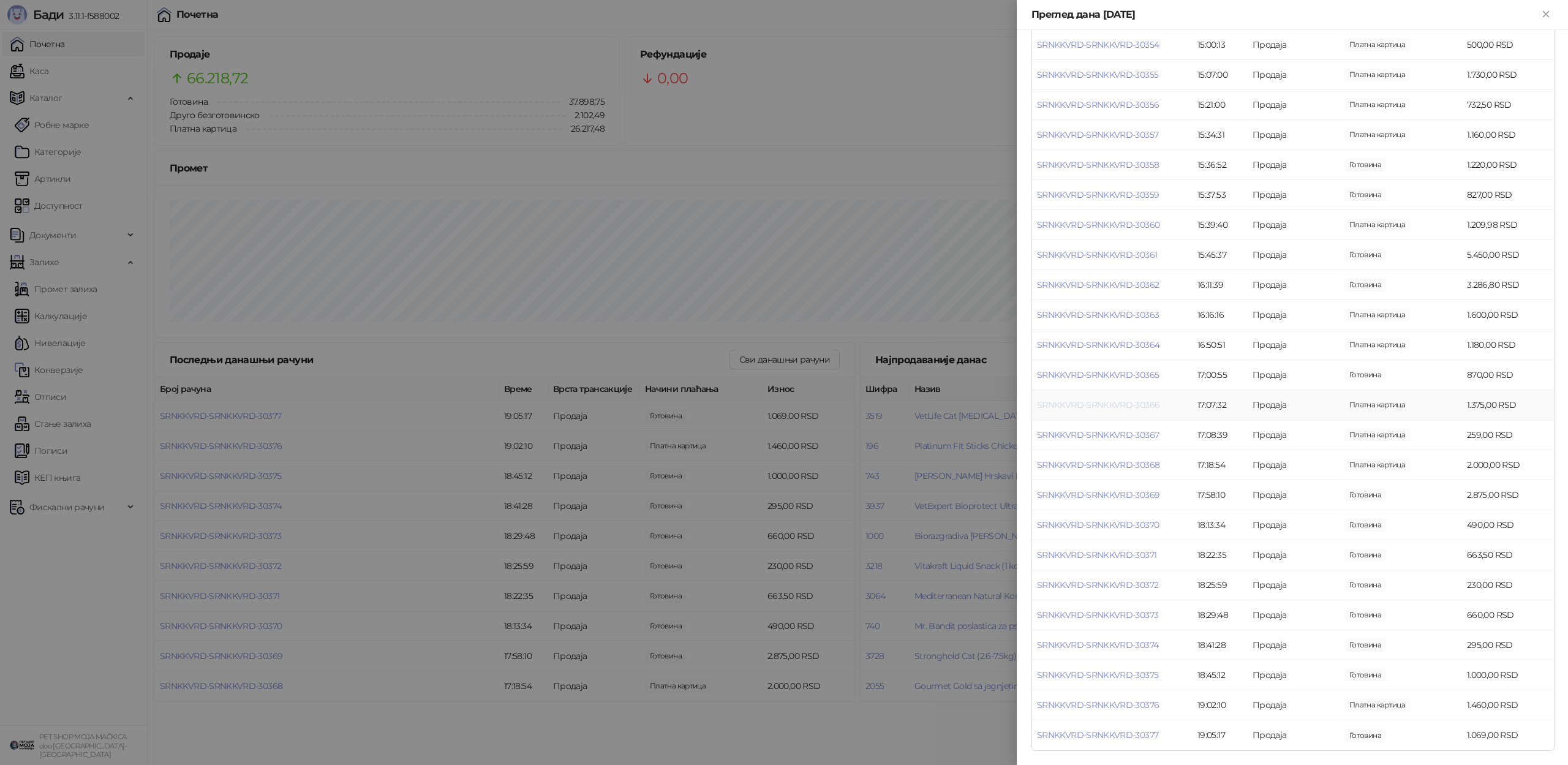
click at [1147, 401] on link "SRNKKVRD-SRNKKVRD-30366" at bounding box center [1098, 404] width 123 height 11
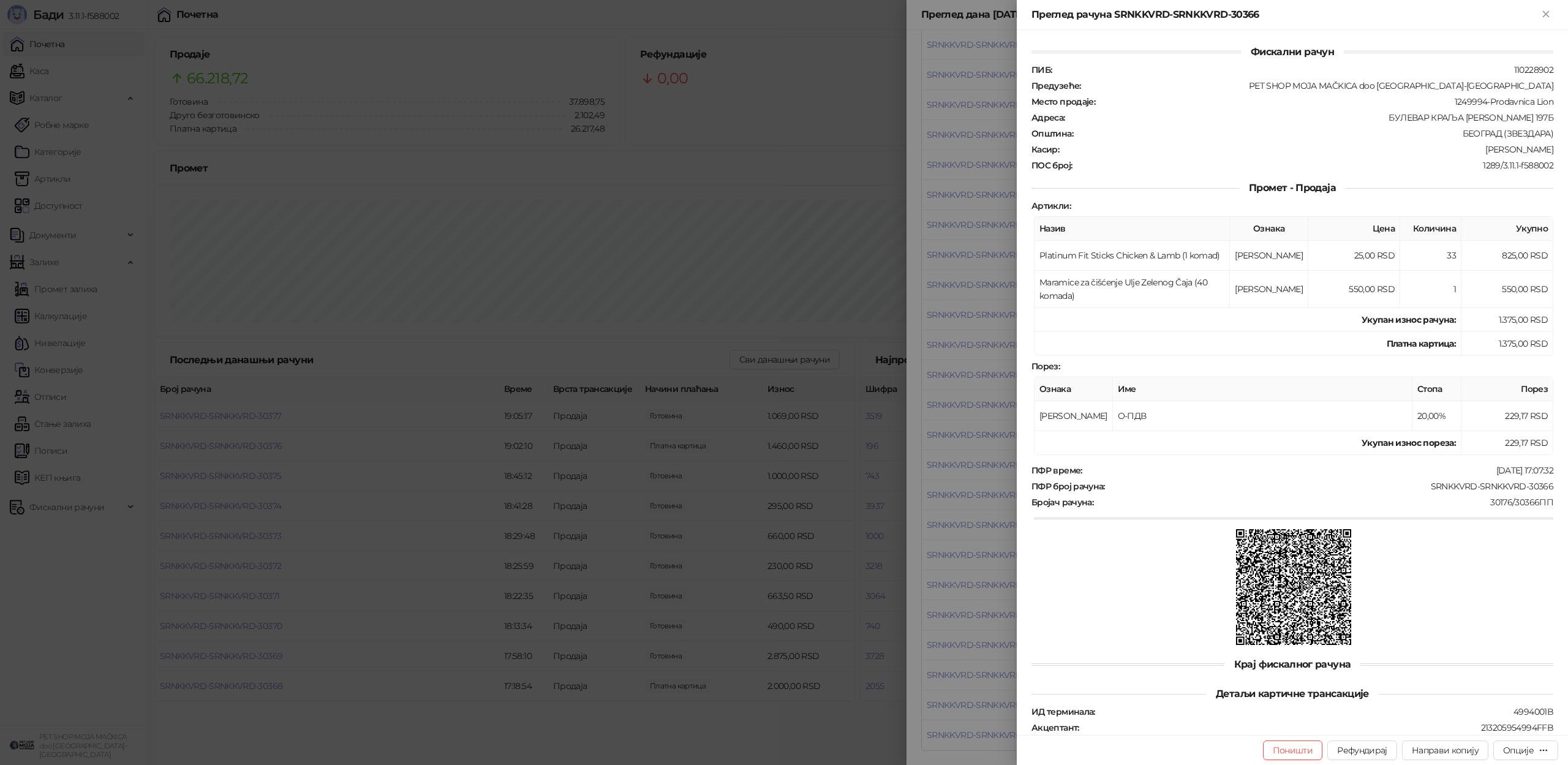
click at [966, 363] on div at bounding box center [784, 382] width 1568 height 765
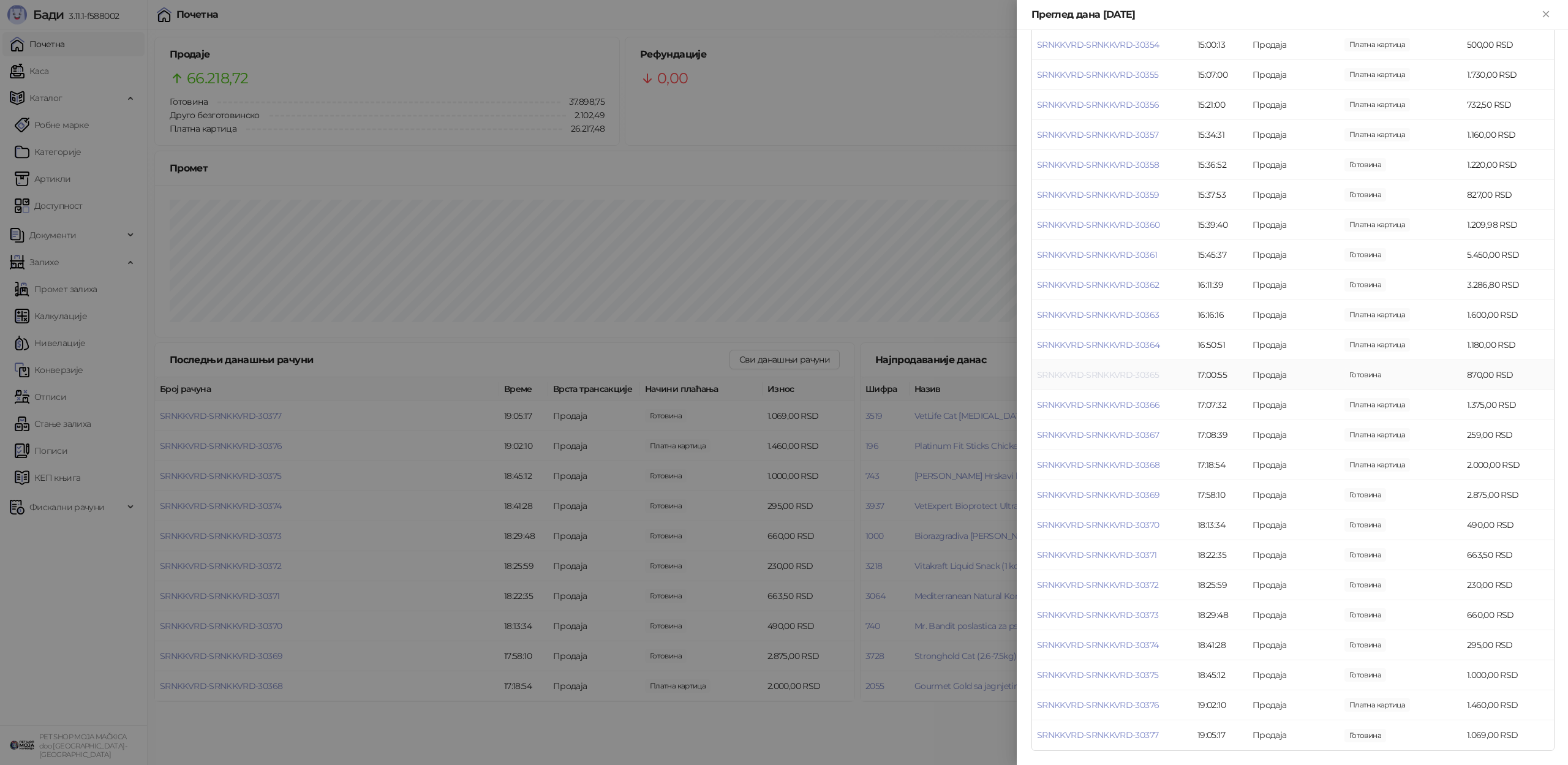
click at [1069, 378] on link "SRNKKVRD-SRNKKVRD-30365" at bounding box center [1098, 375] width 122 height 11
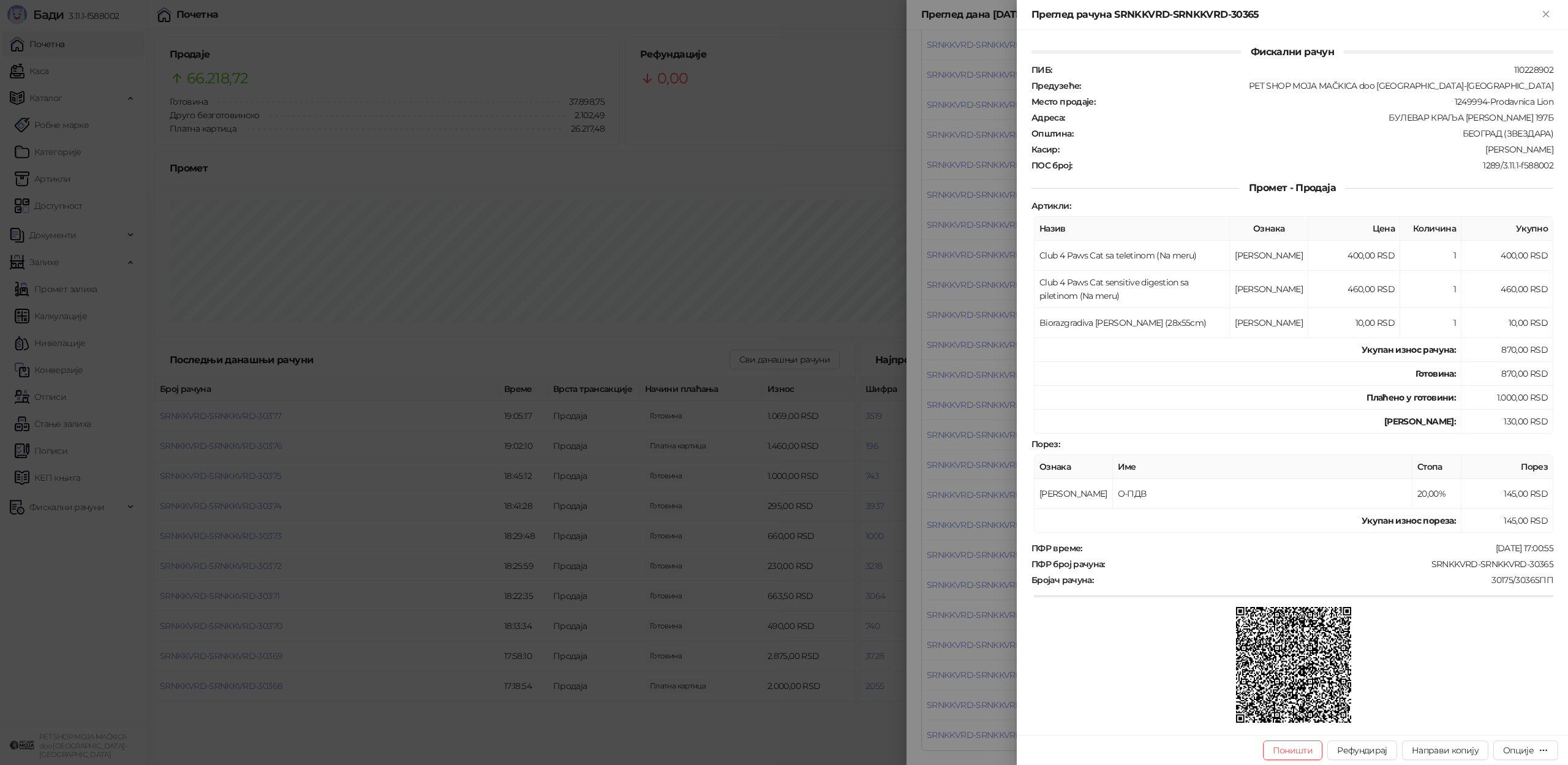
click at [975, 355] on div at bounding box center [784, 382] width 1568 height 765
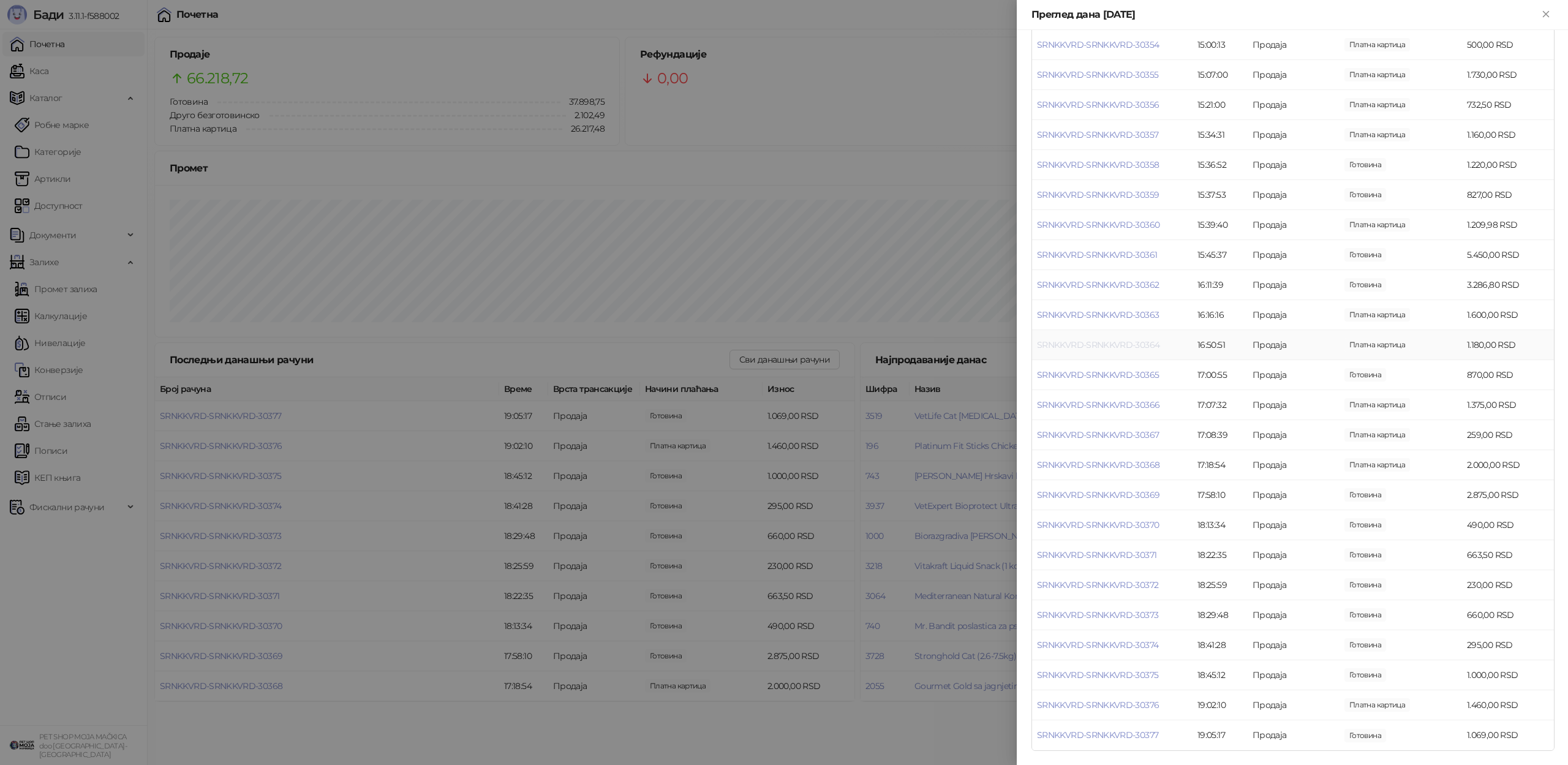
click at [1109, 346] on link "SRNKKVRD-SRNKKVRD-30364" at bounding box center [1098, 345] width 123 height 11
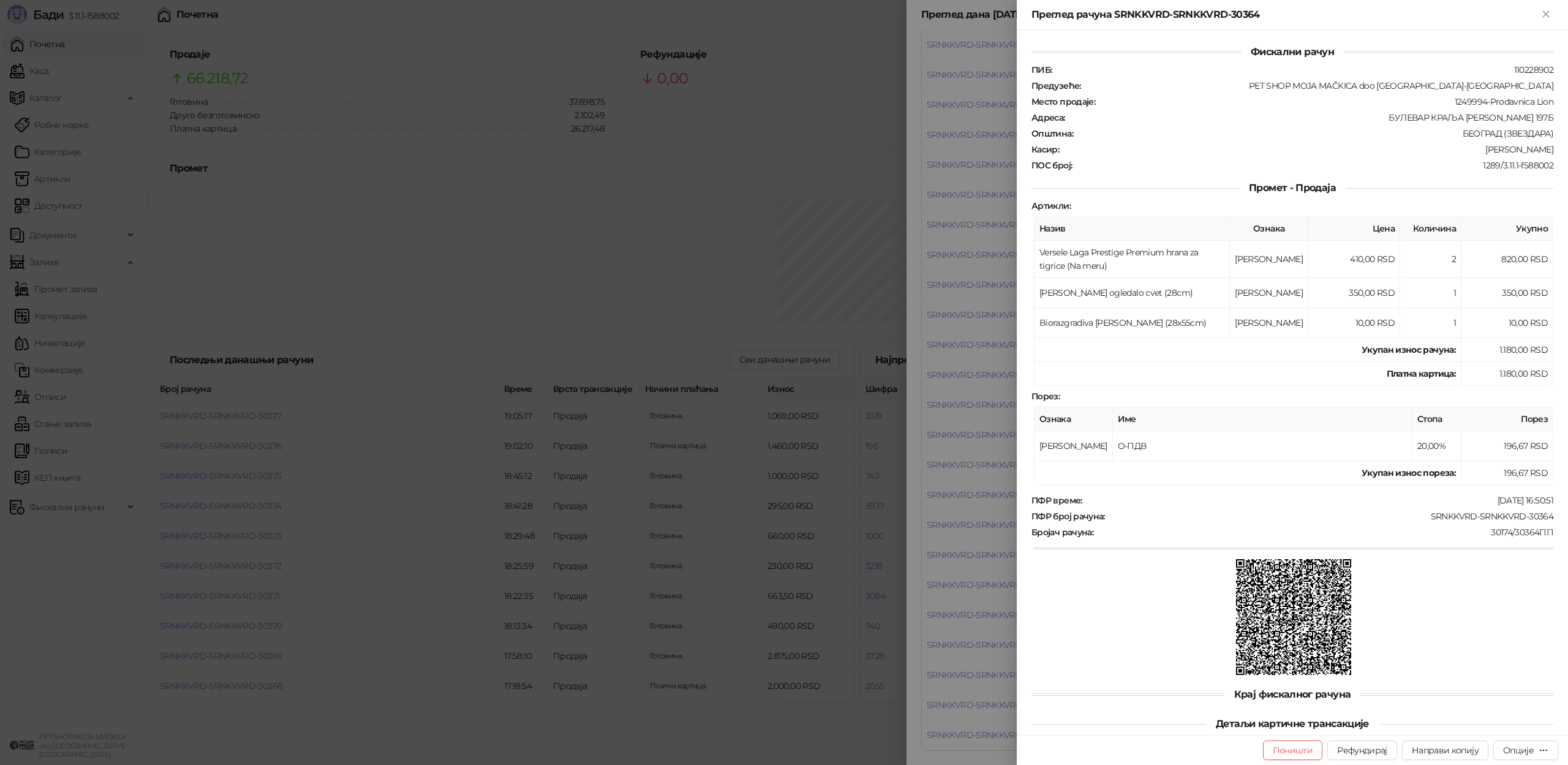
click at [996, 344] on div at bounding box center [784, 382] width 1568 height 765
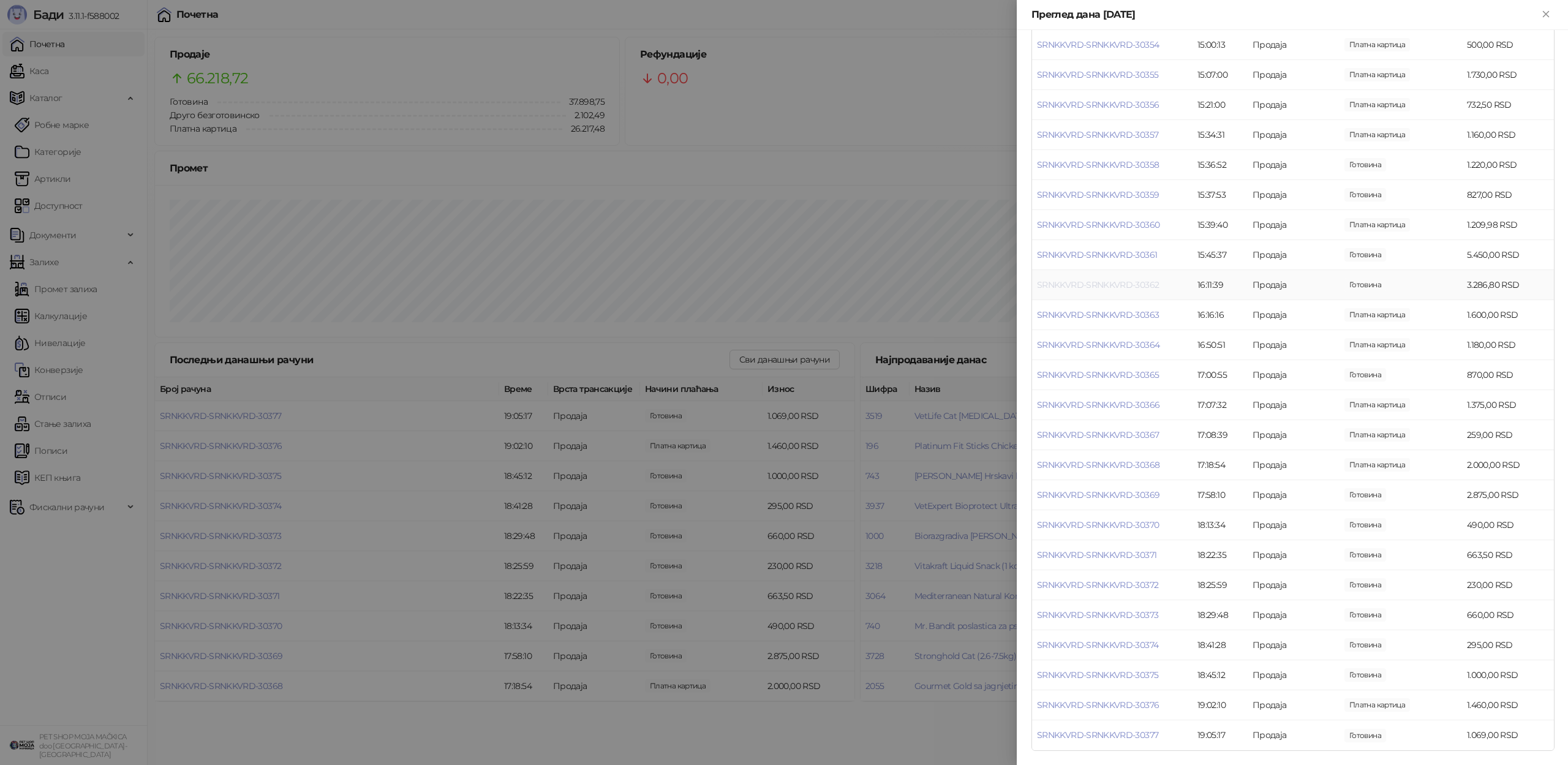
click at [1074, 280] on link "SRNKKVRD-SRNKKVRD-30362" at bounding box center [1098, 284] width 122 height 11
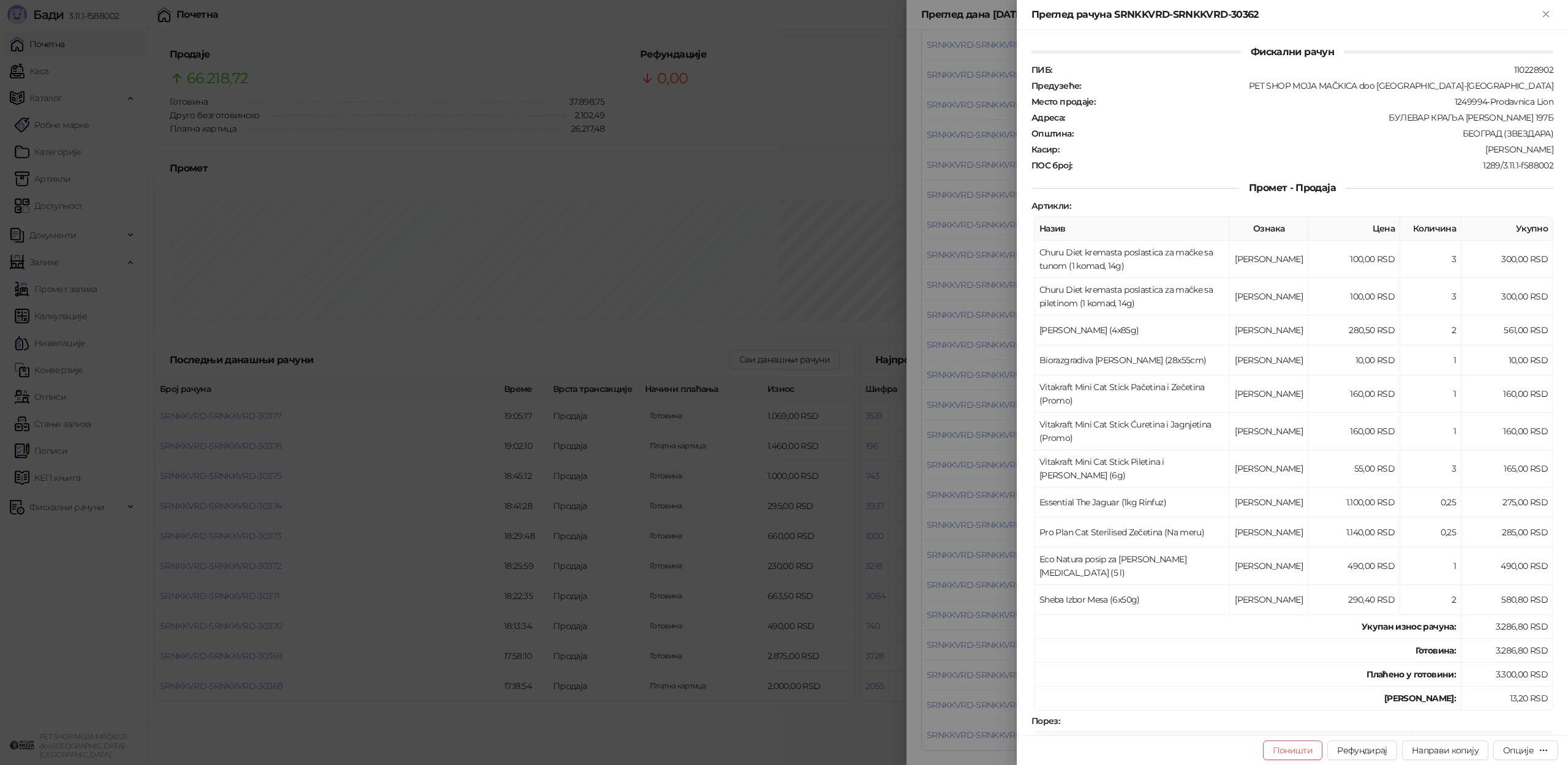
click at [975, 349] on div at bounding box center [784, 382] width 1568 height 765
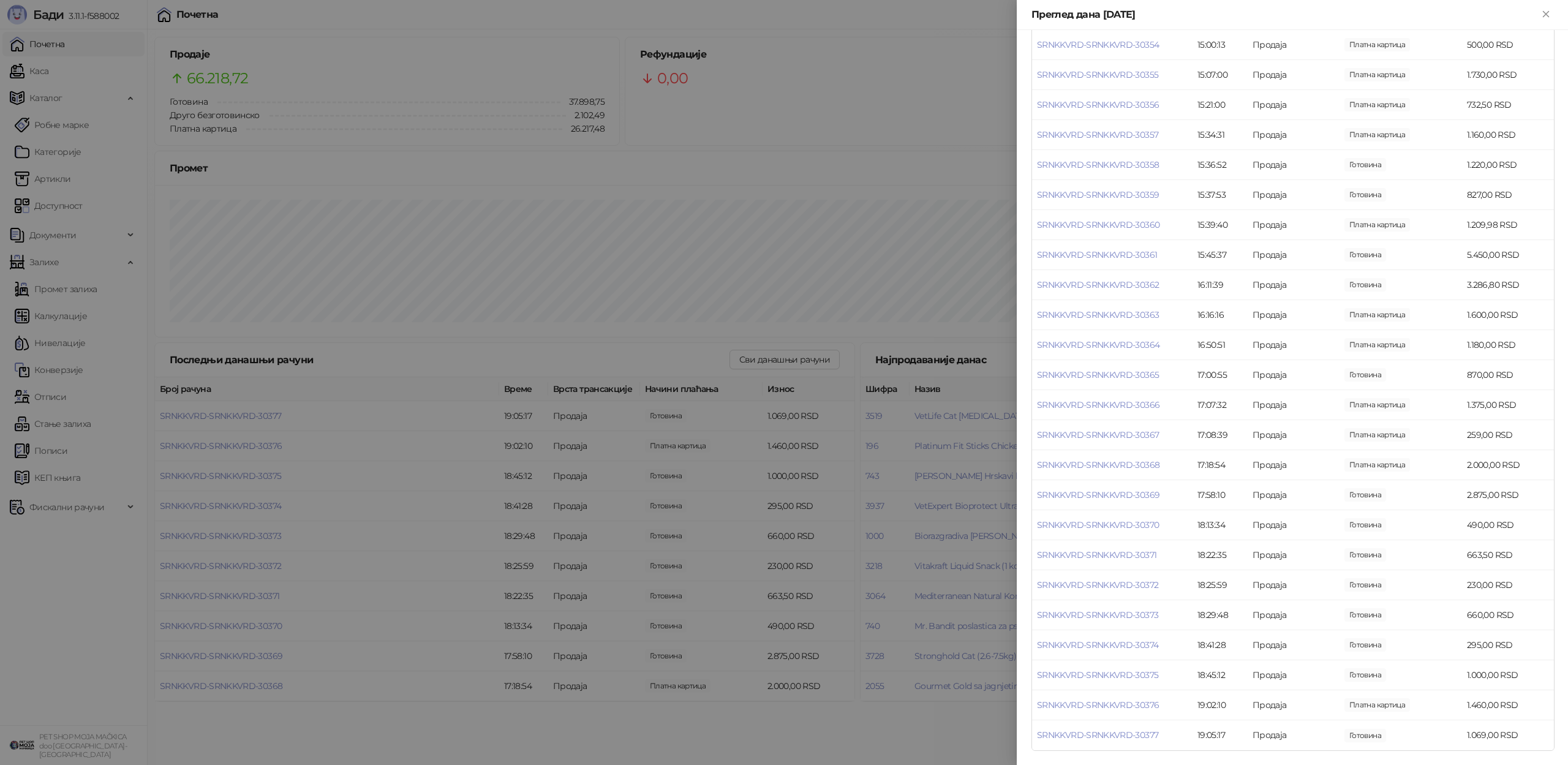
click at [708, 385] on div at bounding box center [784, 382] width 1568 height 765
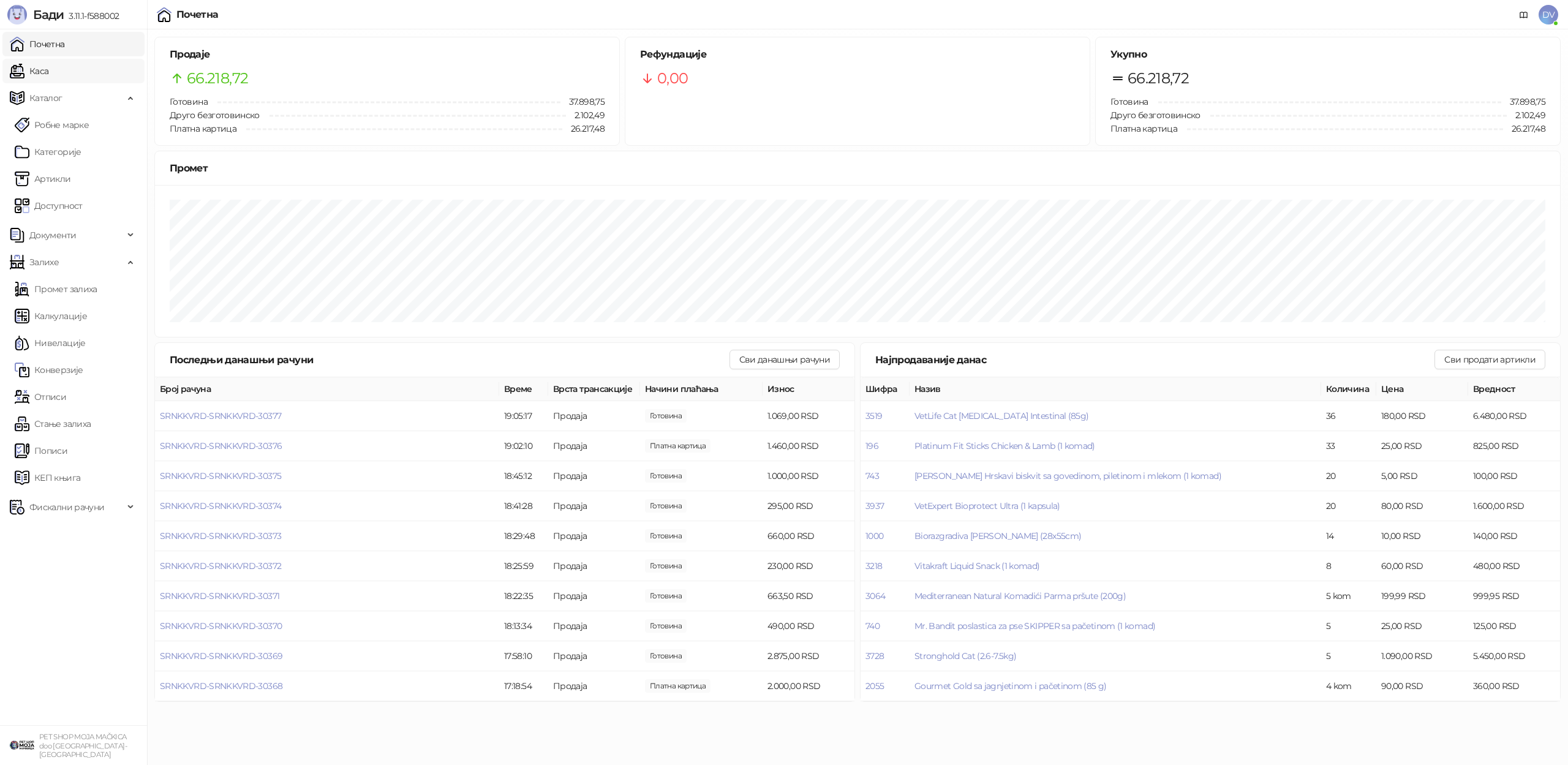
click at [48, 67] on link "Каса" at bounding box center [29, 71] width 39 height 25
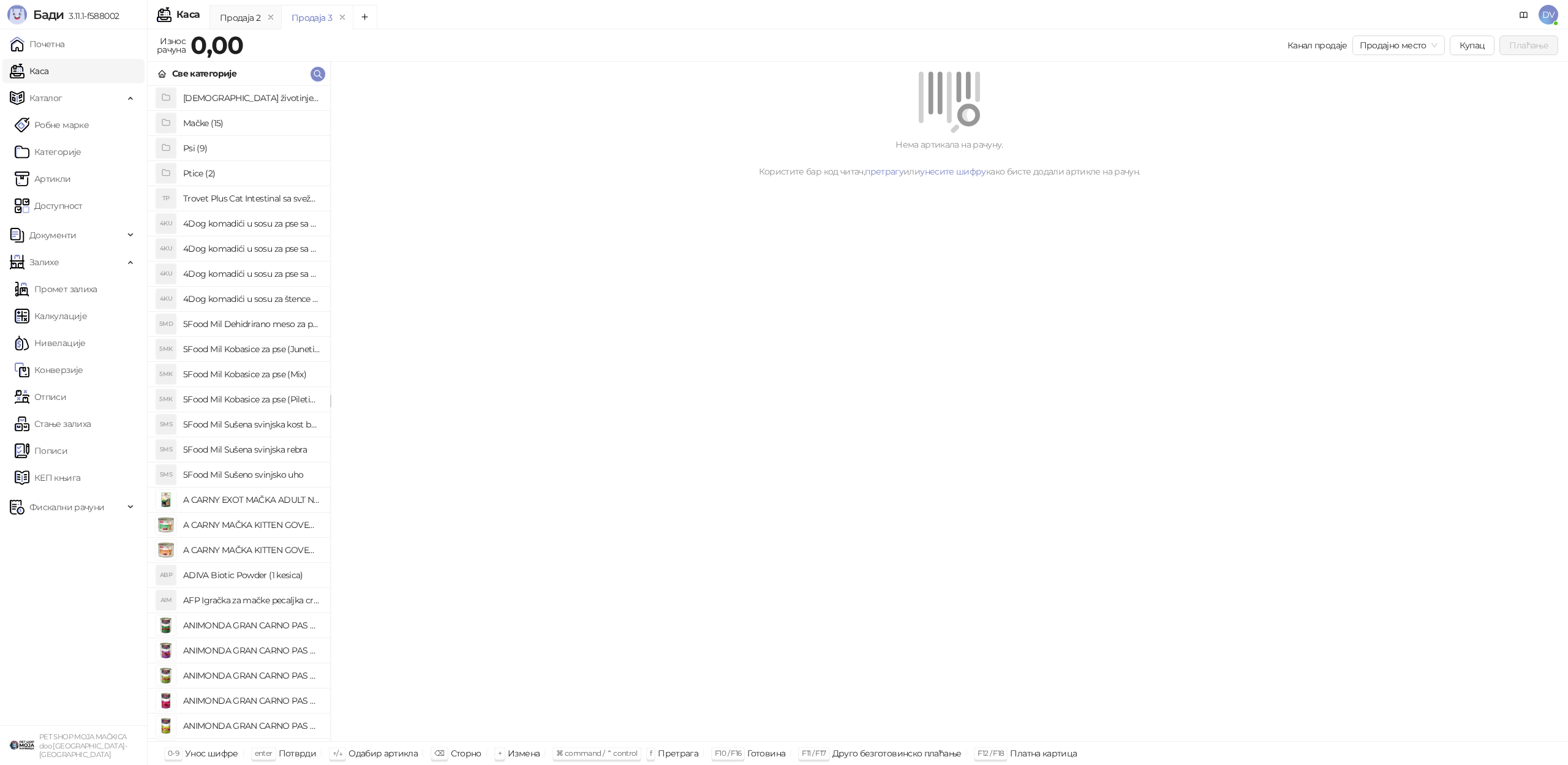
click at [86, 56] on ul "Почетна [PERSON_NAME] Робне марке [PERSON_NAME] Доступност Документи Залихе Про…" at bounding box center [74, 377] width 147 height 695
click at [65, 50] on link "Почетна" at bounding box center [37, 44] width 55 height 25
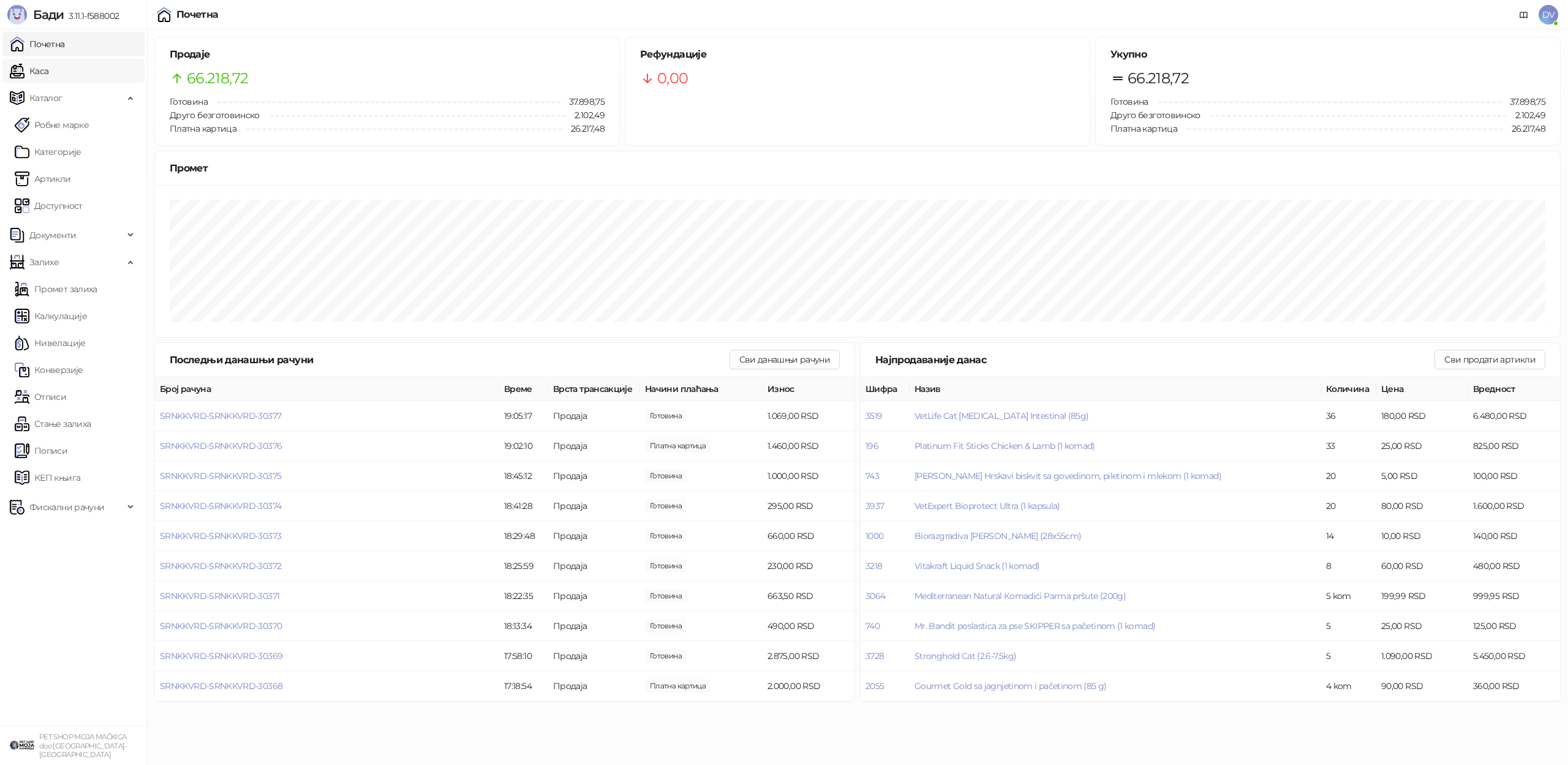
click at [48, 67] on link "Каса" at bounding box center [29, 71] width 39 height 25
click at [65, 41] on link "Почетна" at bounding box center [37, 44] width 55 height 25
click at [193, 451] on td "SRNKKVRD-SRNKKVRD-30379" at bounding box center [327, 446] width 344 height 30
click at [197, 449] on span "SRNKKVRD-SRNKKVRD-30379" at bounding box center [221, 446] width 122 height 11
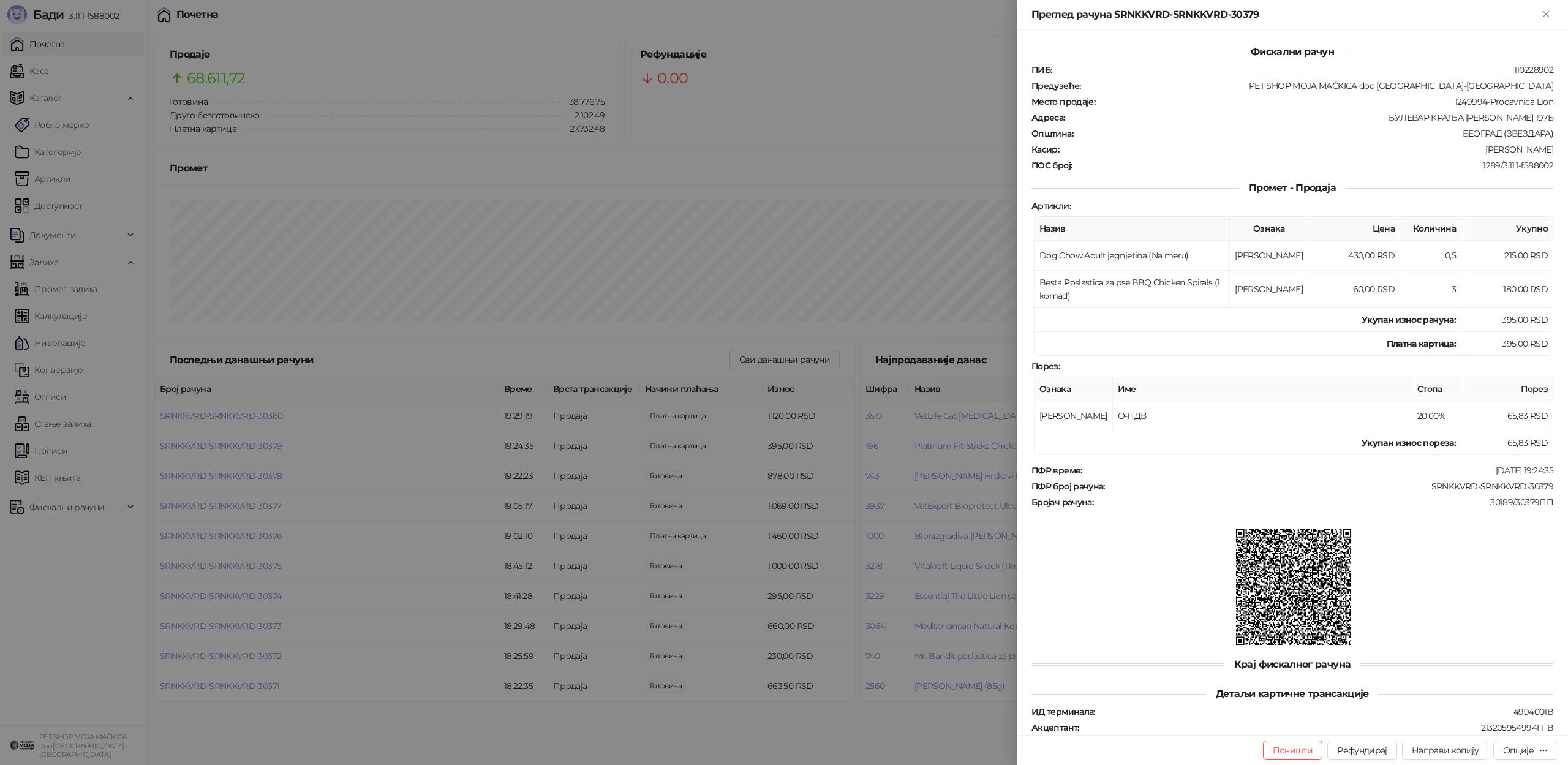
click at [198, 448] on div at bounding box center [784, 382] width 1568 height 765
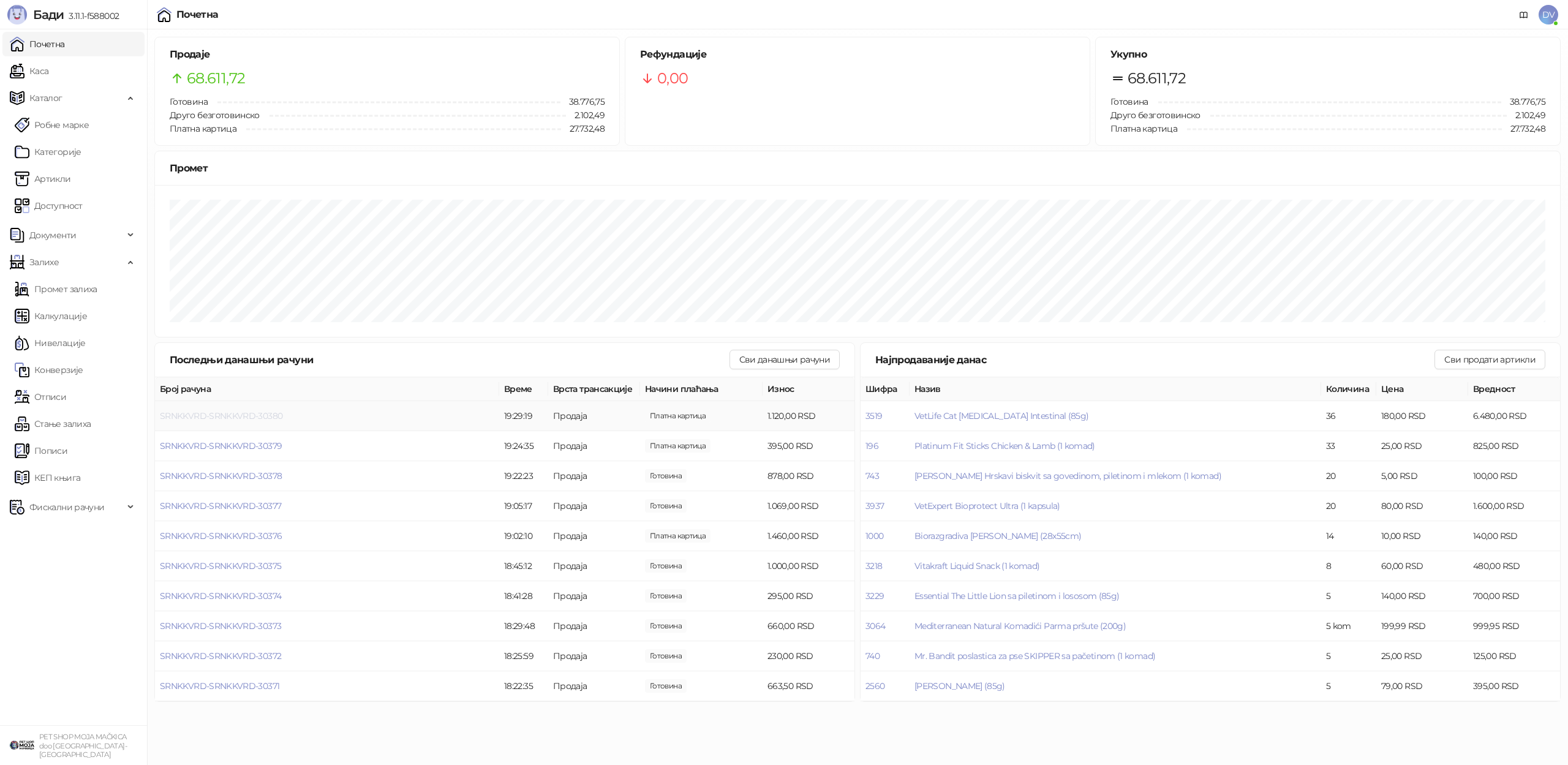
click at [215, 412] on span "SRNKKVRD-SRNKKVRD-30380" at bounding box center [221, 416] width 123 height 11
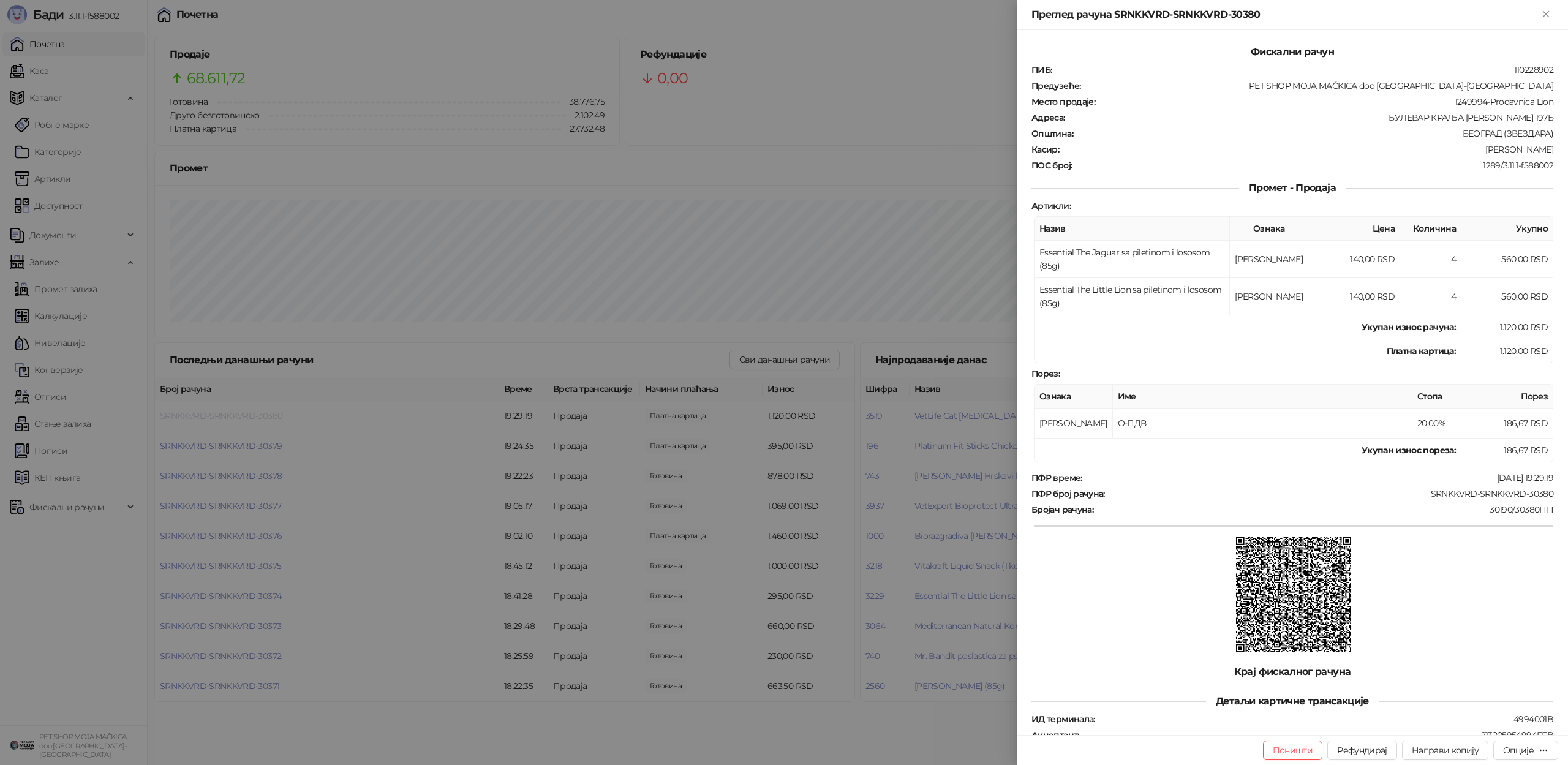
click at [215, 412] on div at bounding box center [784, 382] width 1568 height 765
